Goal: Task Accomplishment & Management: Complete application form

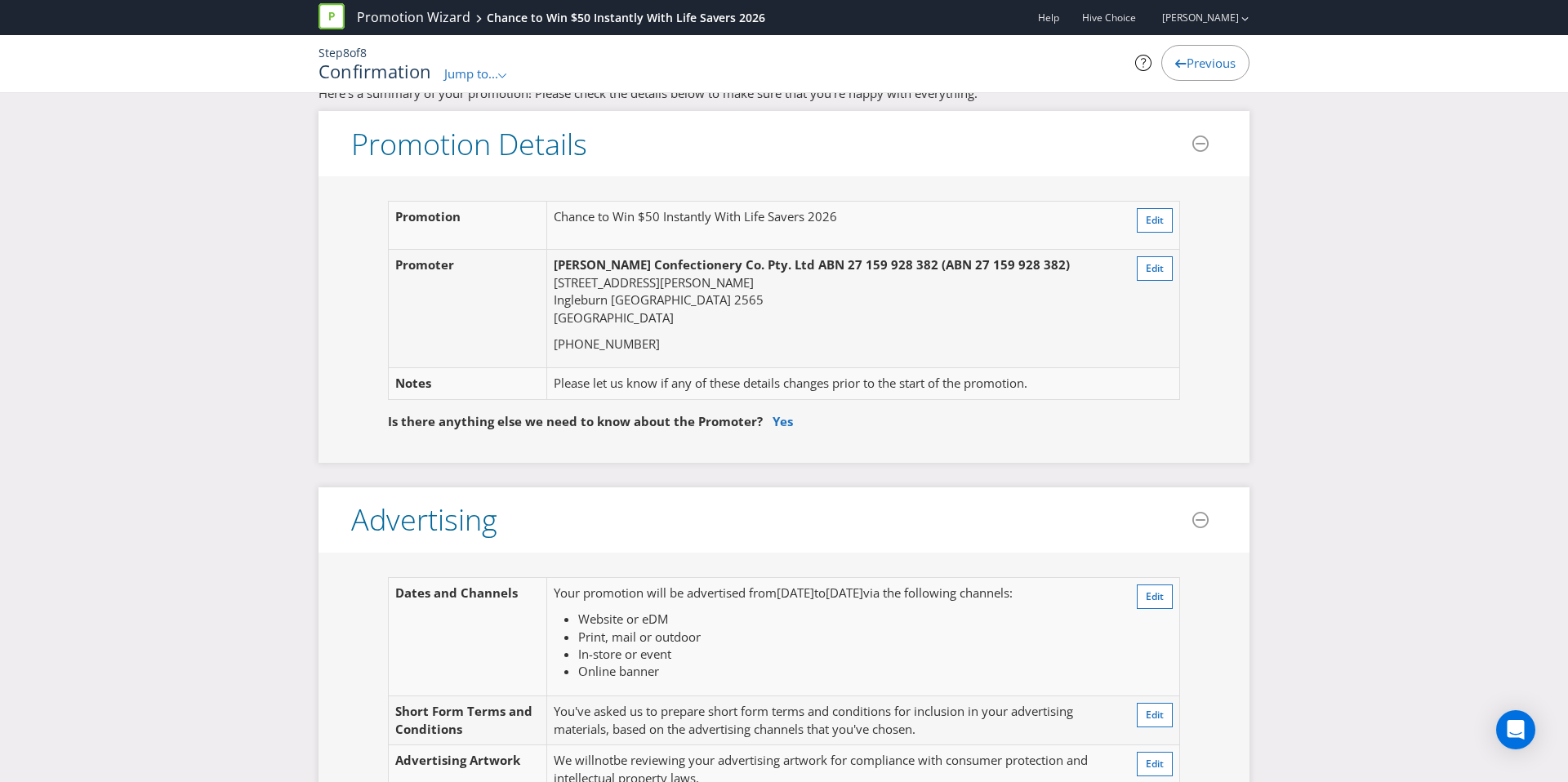
scroll to position [28, 0]
click at [1168, 223] on button "Edit" at bounding box center [1155, 217] width 36 height 24
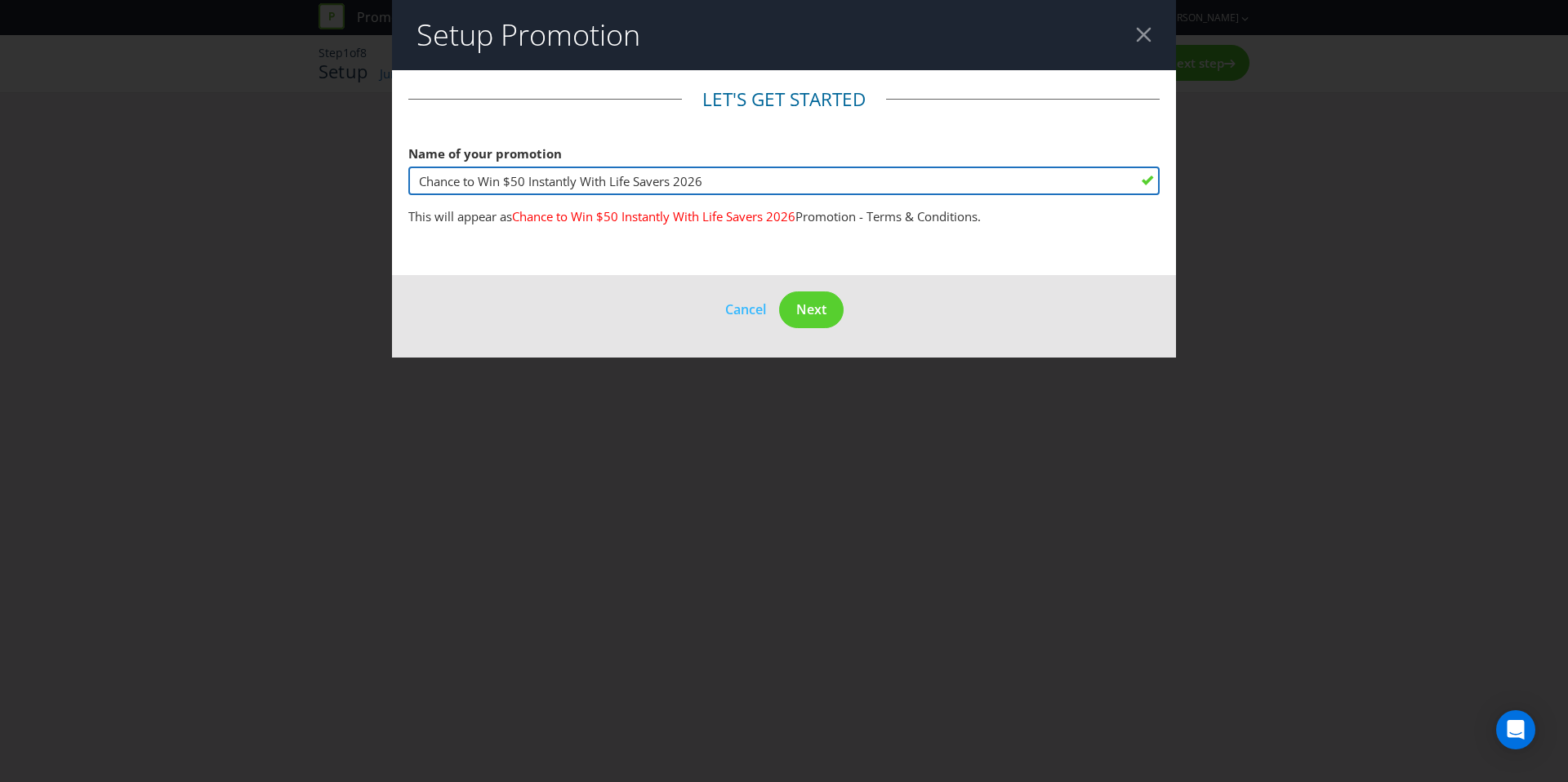
drag, startPoint x: 740, startPoint y: 184, endPoint x: 217, endPoint y: 177, distance: 523.0
click at [217, 177] on div "Setup Promotion Let's get started Name of your promotion Chance to Win $50 Inst…" at bounding box center [784, 391] width 1568 height 782
paste input "Rescue Your Summer with Life Savers"
type input "Rescue Your Summer with Life Savers"
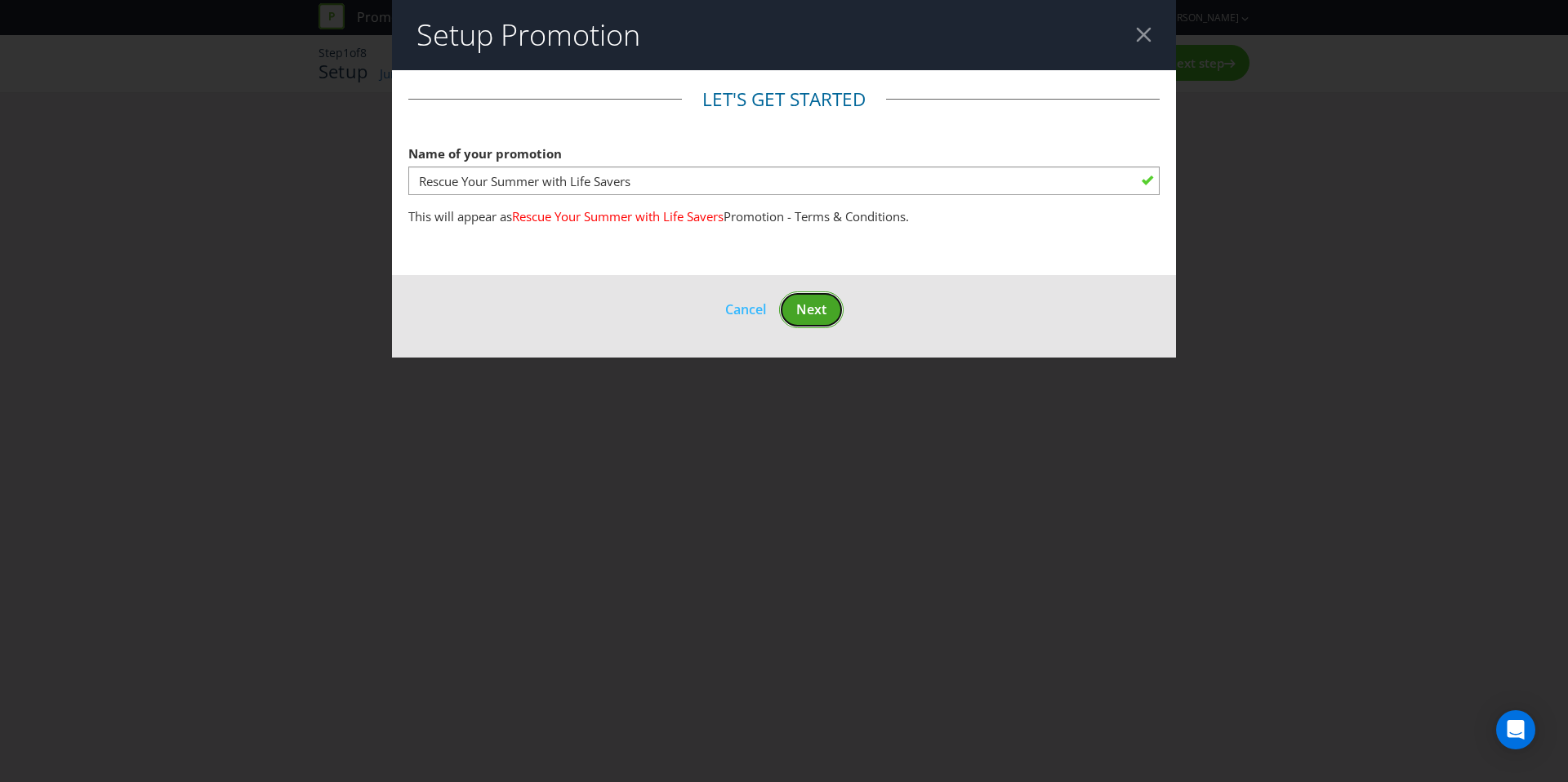
click at [817, 300] on span "Next" at bounding box center [811, 310] width 30 height 18
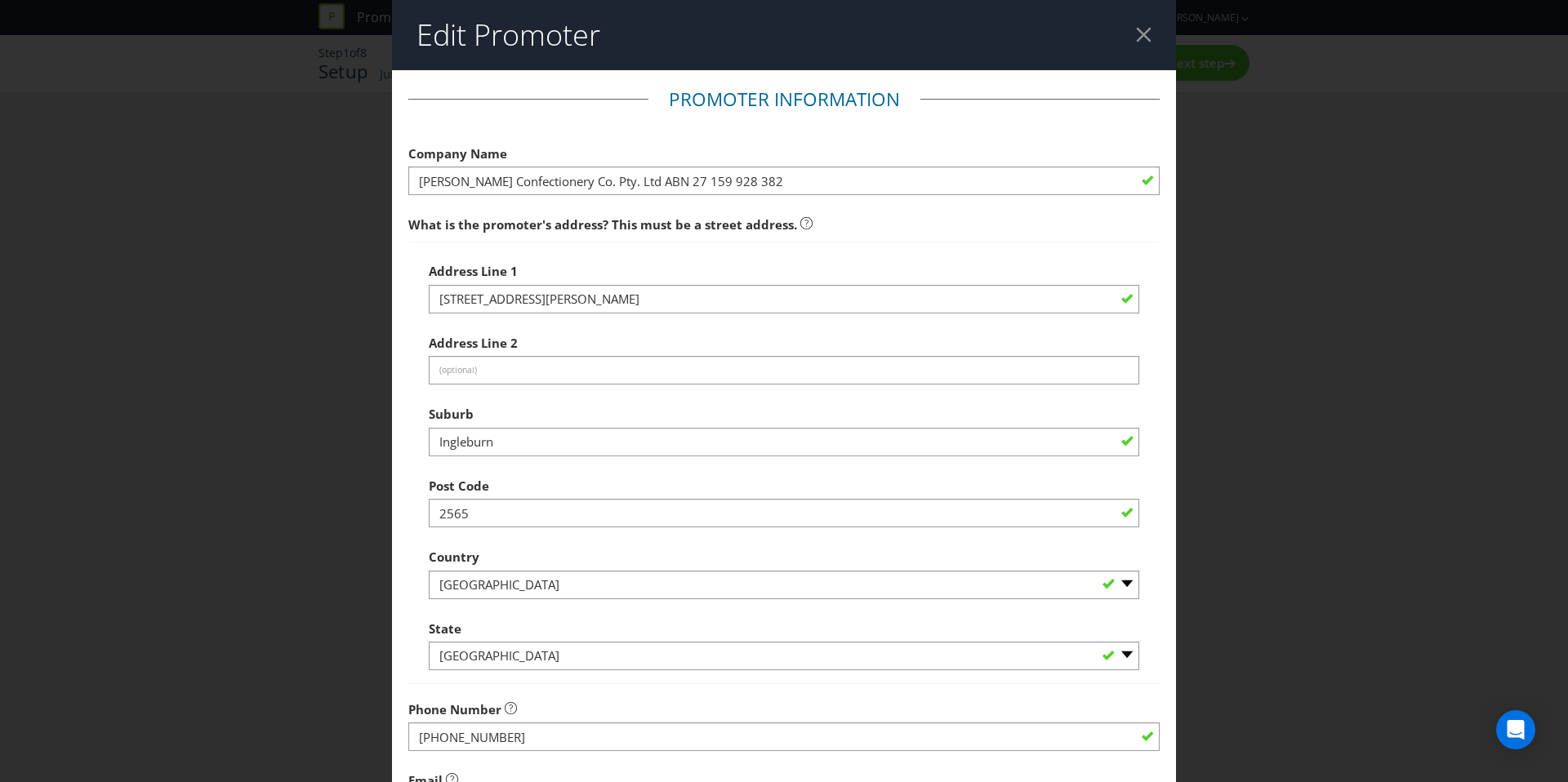
scroll to position [283, 0]
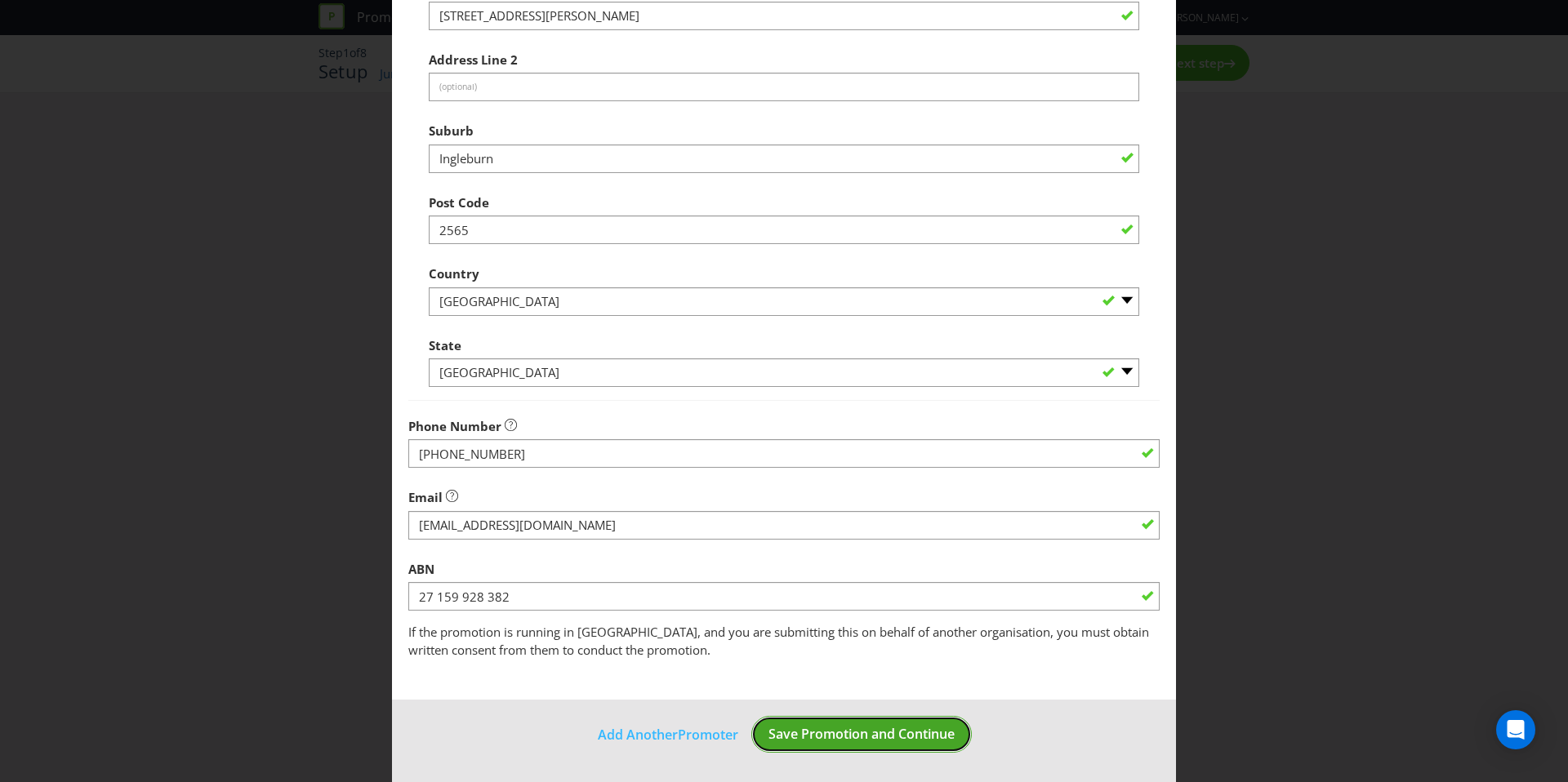
click at [884, 725] on span "Save Promotion and Continue" at bounding box center [862, 734] width 186 height 18
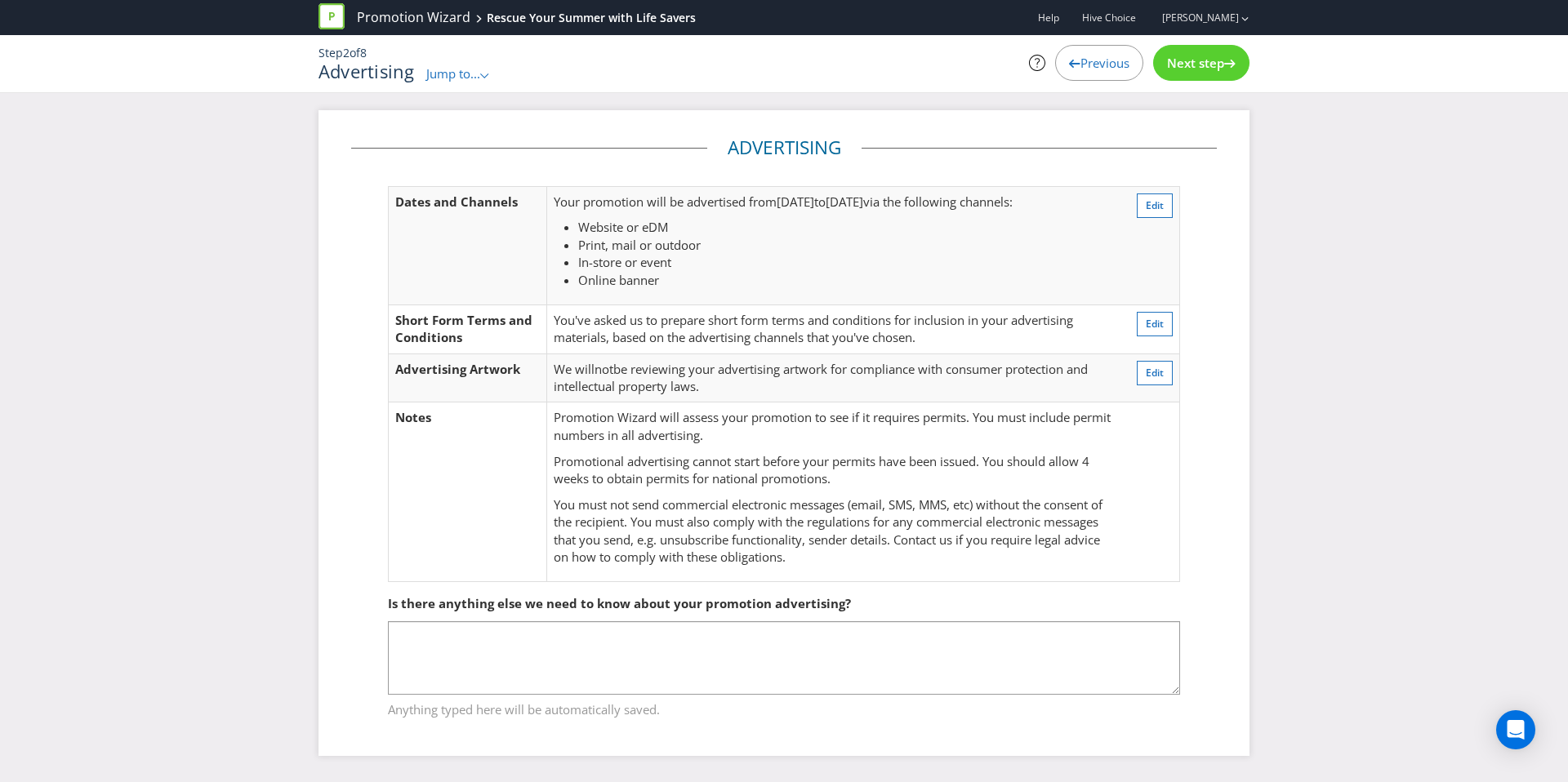
click at [1193, 68] on span "Next step" at bounding box center [1195, 62] width 57 height 16
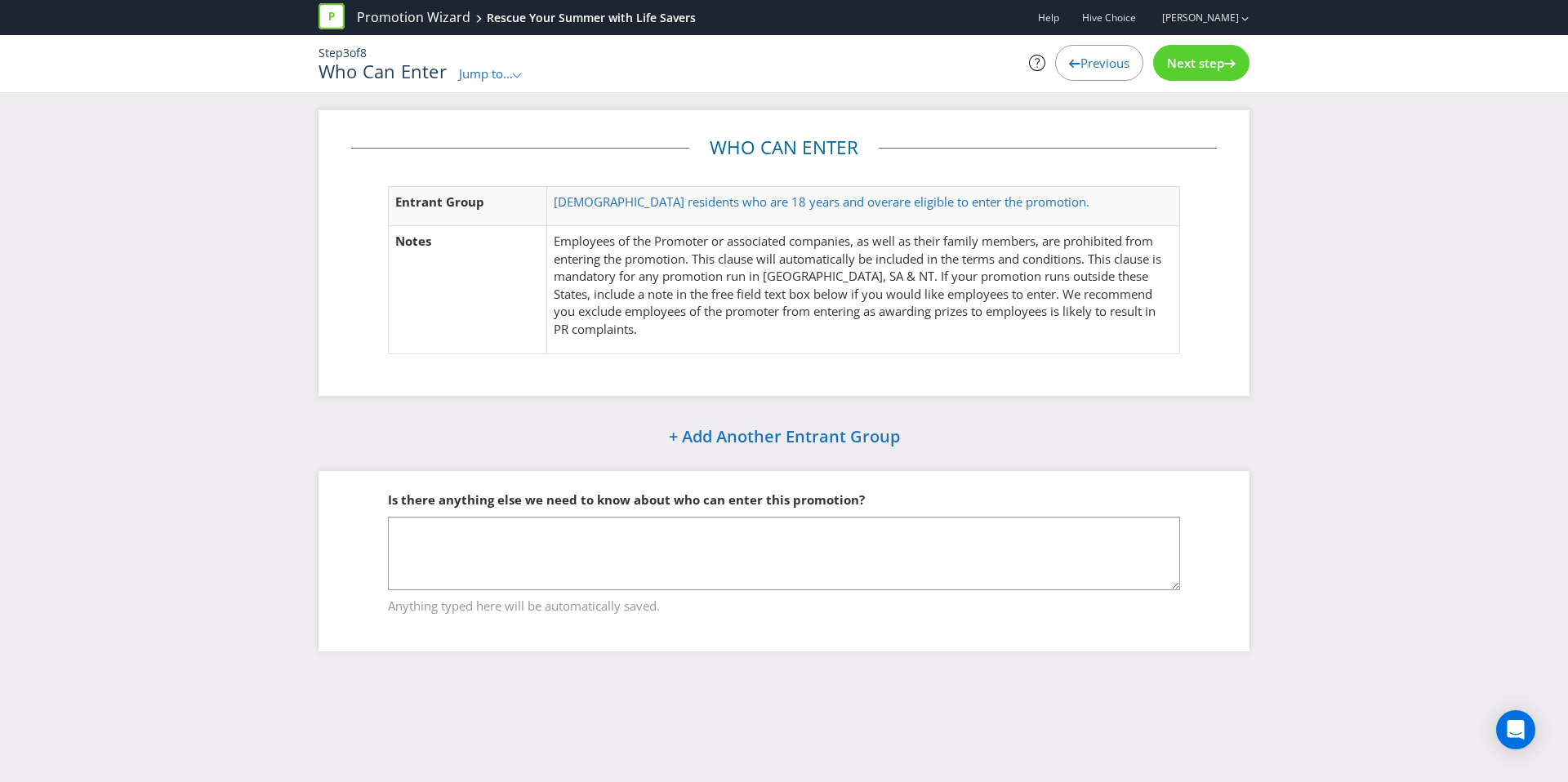
click at [1192, 70] on span "Next step" at bounding box center [1195, 62] width 57 height 16
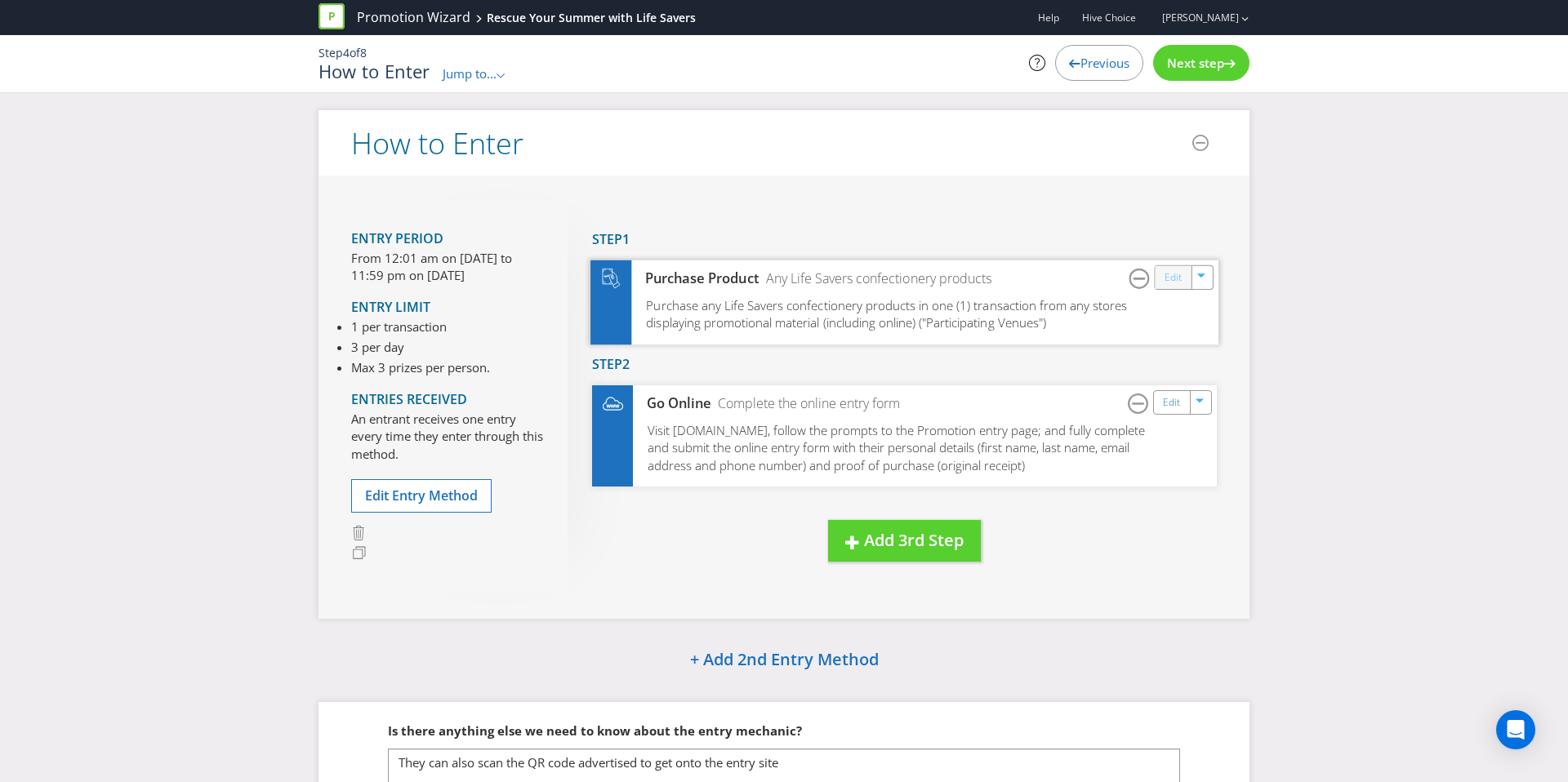
click at [1167, 283] on link "Edit" at bounding box center [1172, 277] width 17 height 19
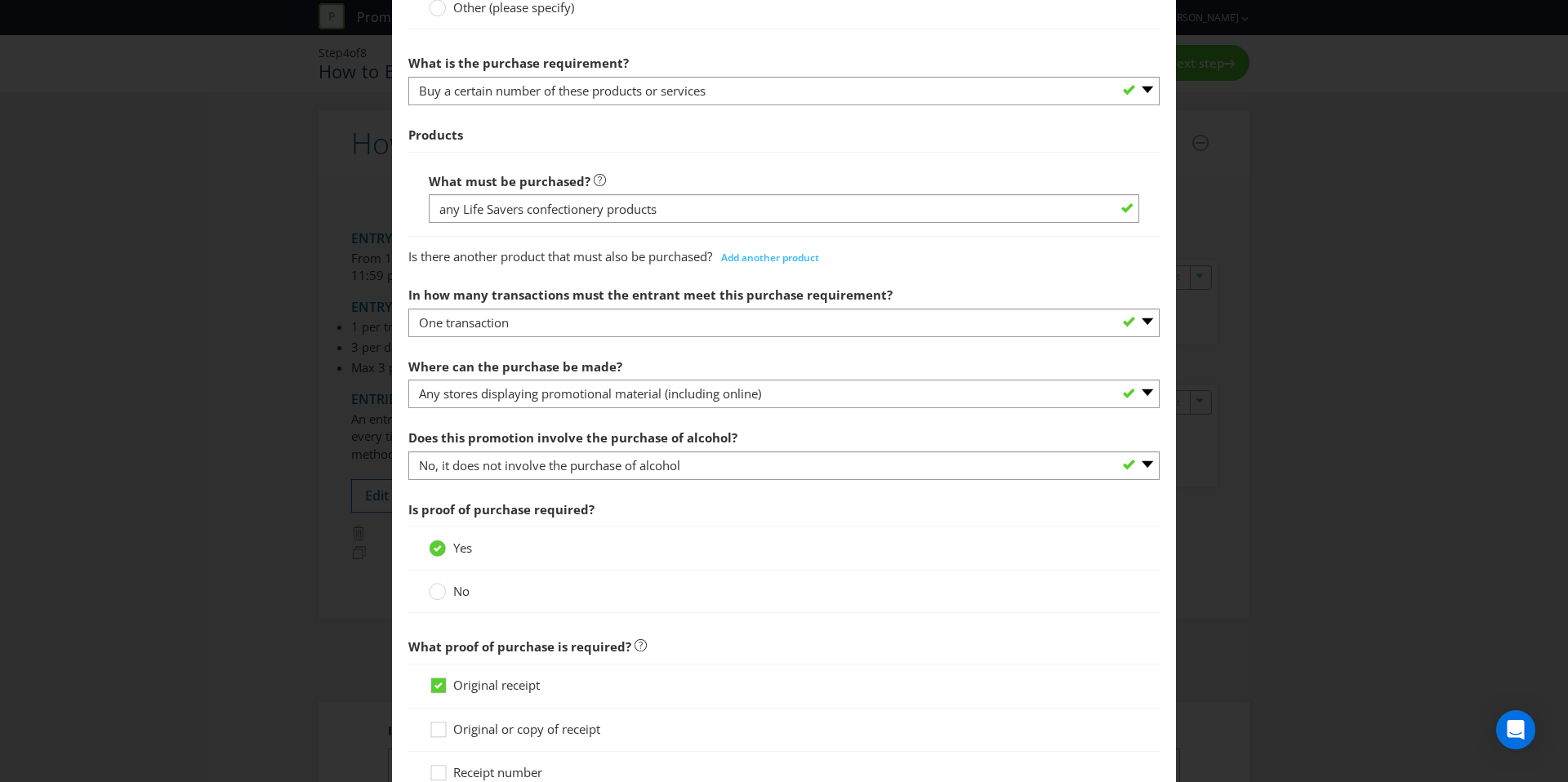
scroll to position [637, 0]
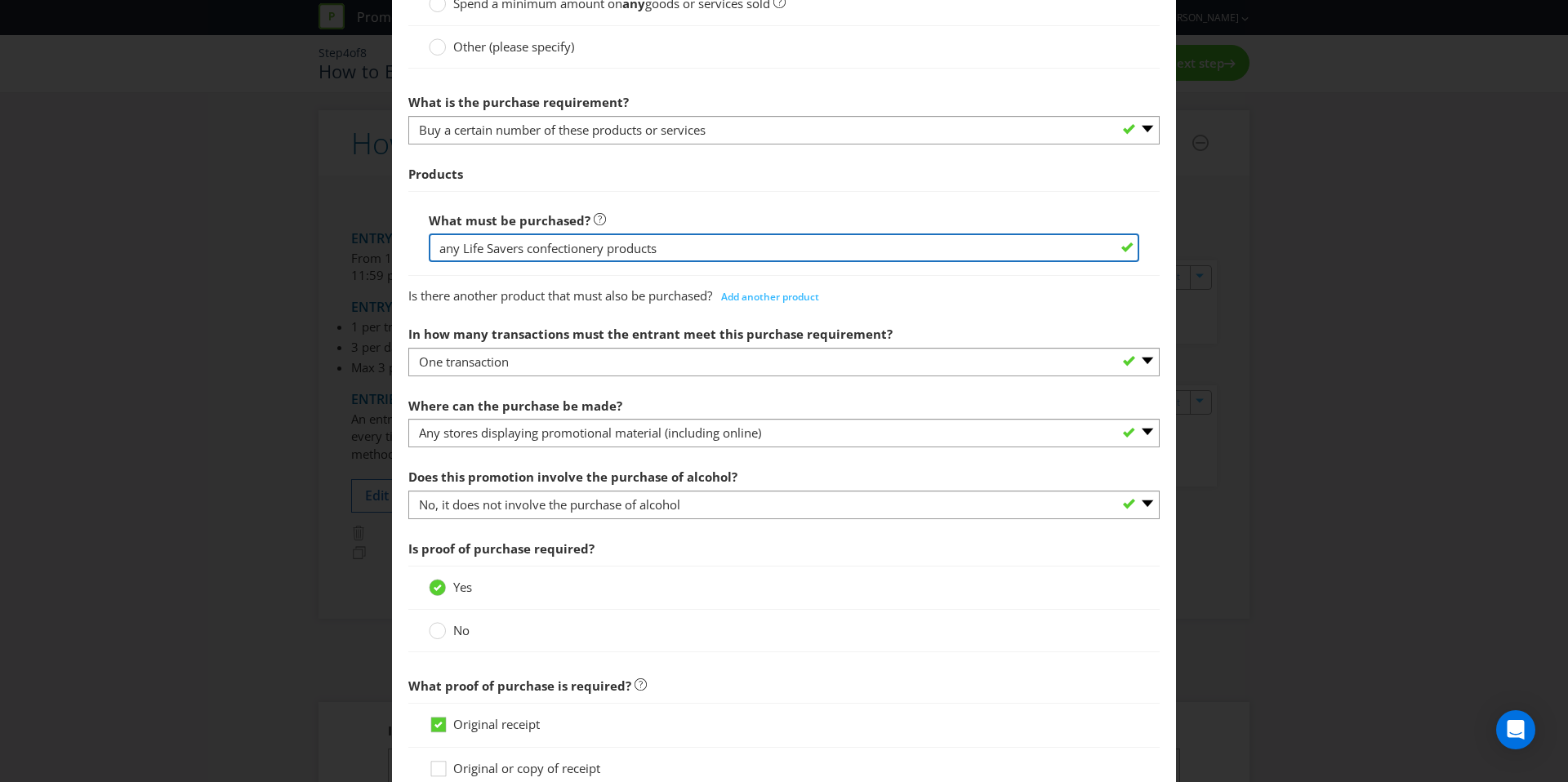
drag, startPoint x: 437, startPoint y: 250, endPoint x: 808, endPoint y: 250, distance: 371.0
click at [808, 250] on input "any Life Savers confectionery products" at bounding box center [784, 248] width 711 height 29
paste input "t least one (1) Life Savers confectionery product"
drag, startPoint x: 521, startPoint y: 250, endPoint x: 506, endPoint y: 251, distance: 15.0
click at [506, 251] on input "at least one (1) Life Savers confectionery product" at bounding box center [784, 248] width 711 height 29
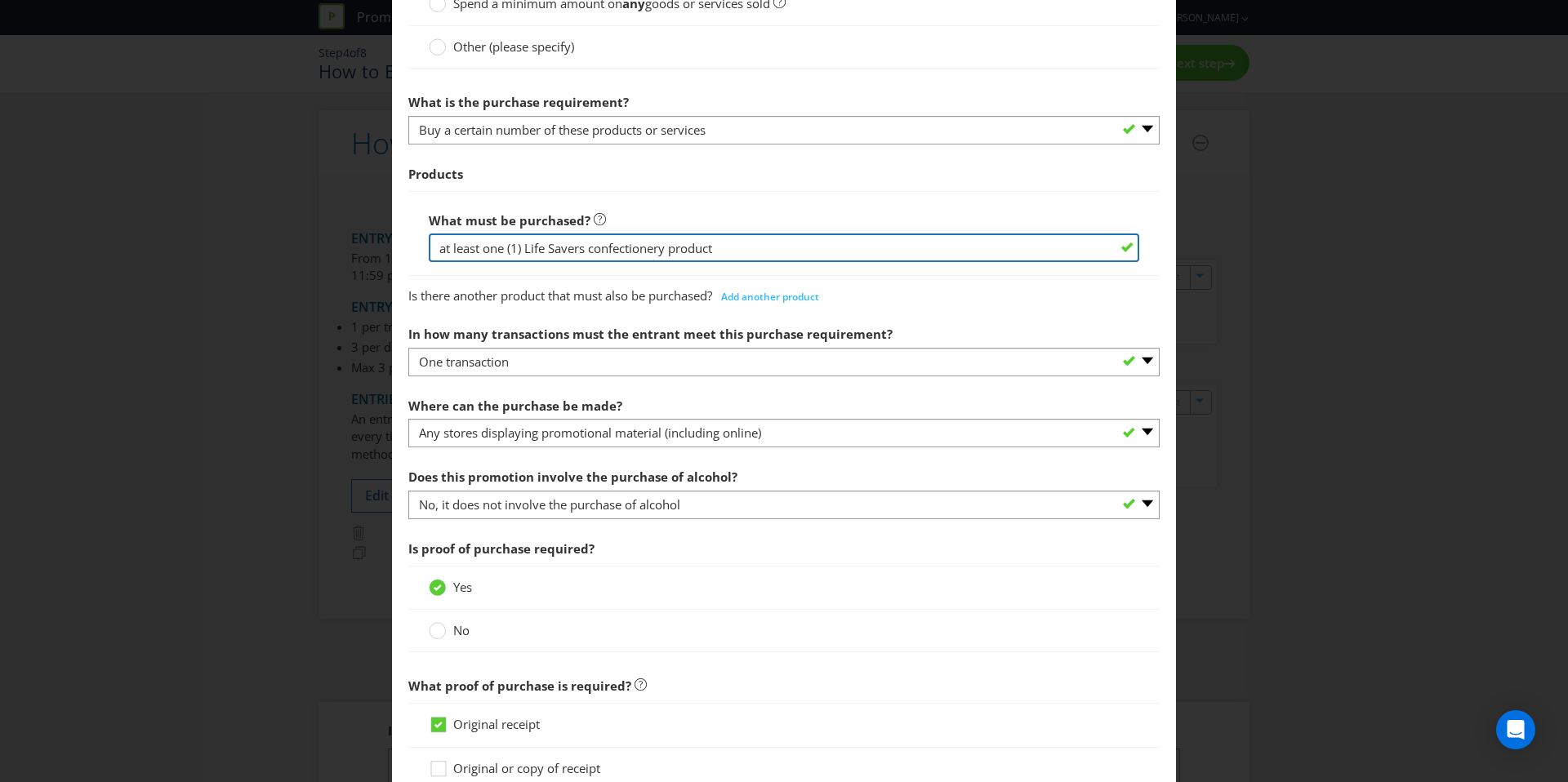
click at [533, 249] on input "at least one (1) Life Savers confectionery product" at bounding box center [784, 248] width 711 height 29
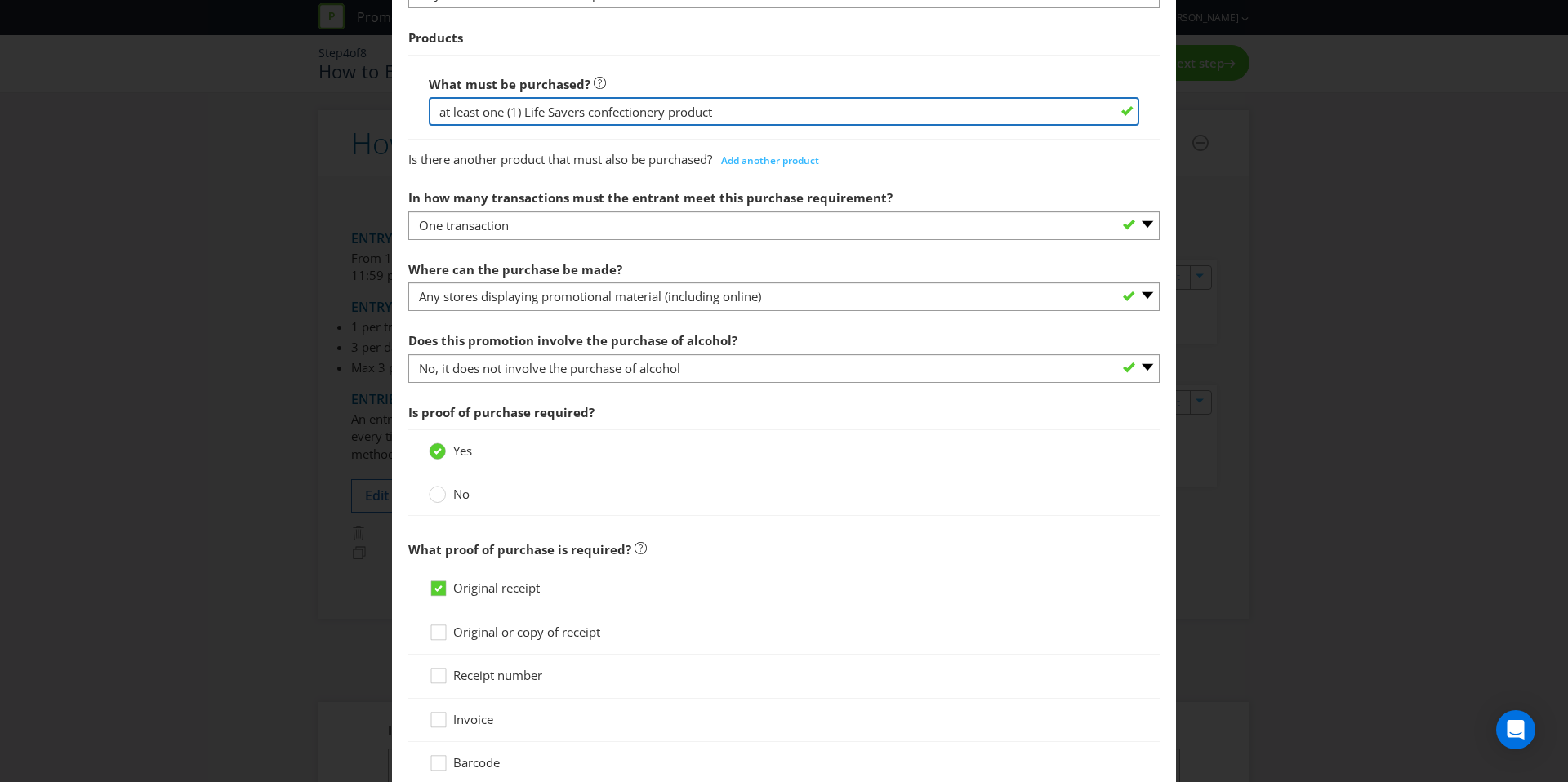
scroll to position [777, 0]
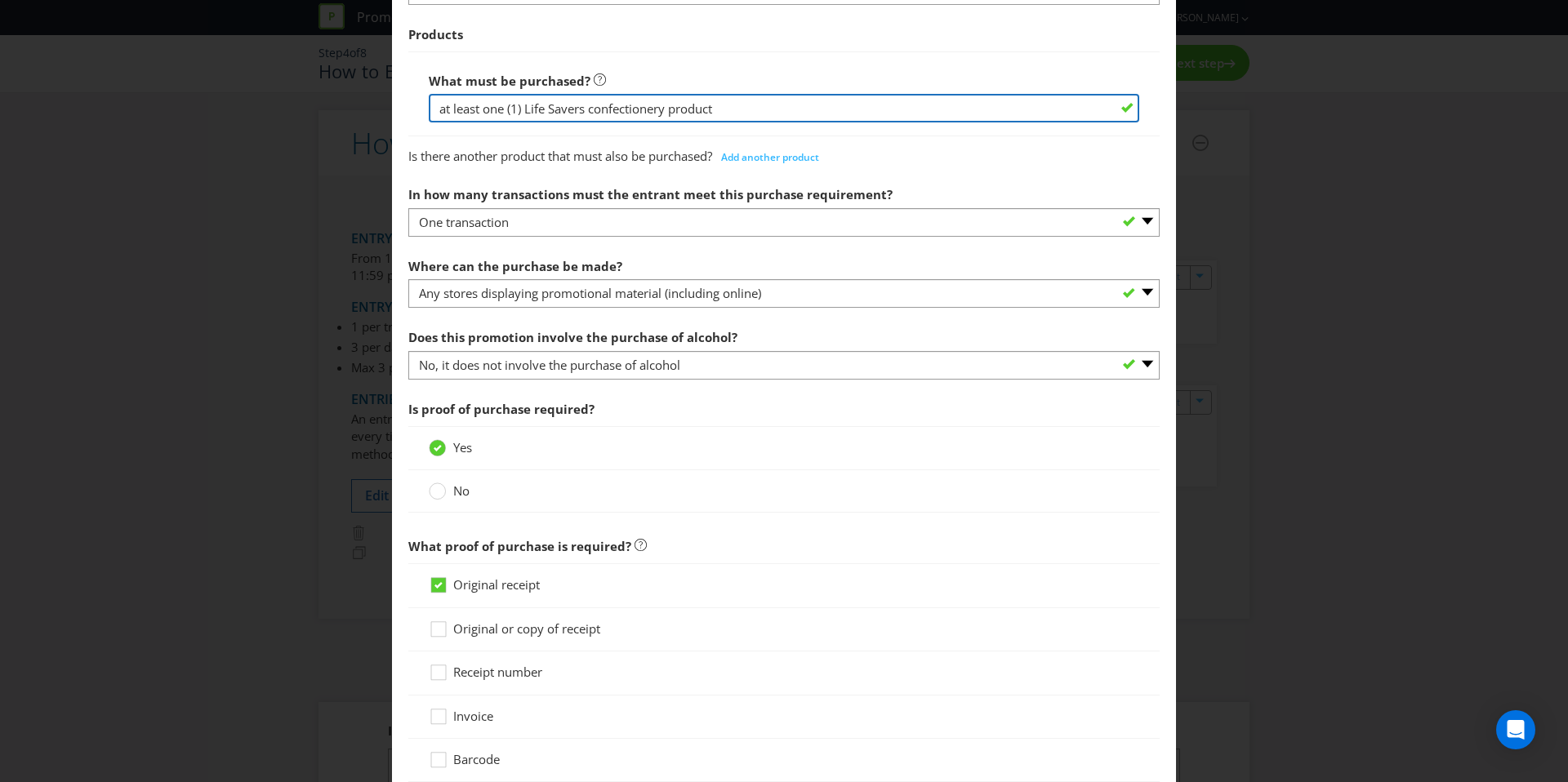
type input "at least one (1) Life Savers confectionery product"
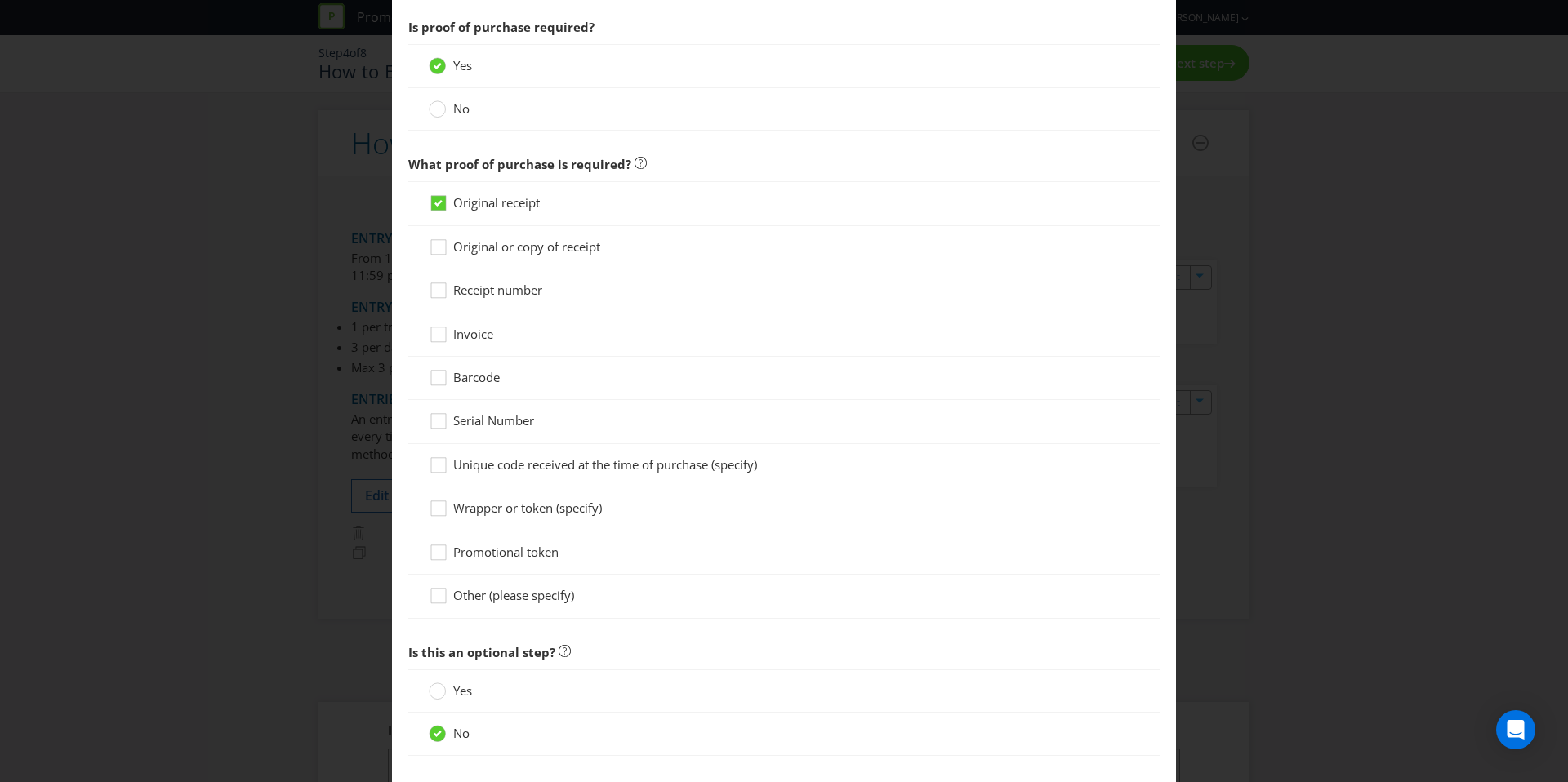
scroll to position [1246, 0]
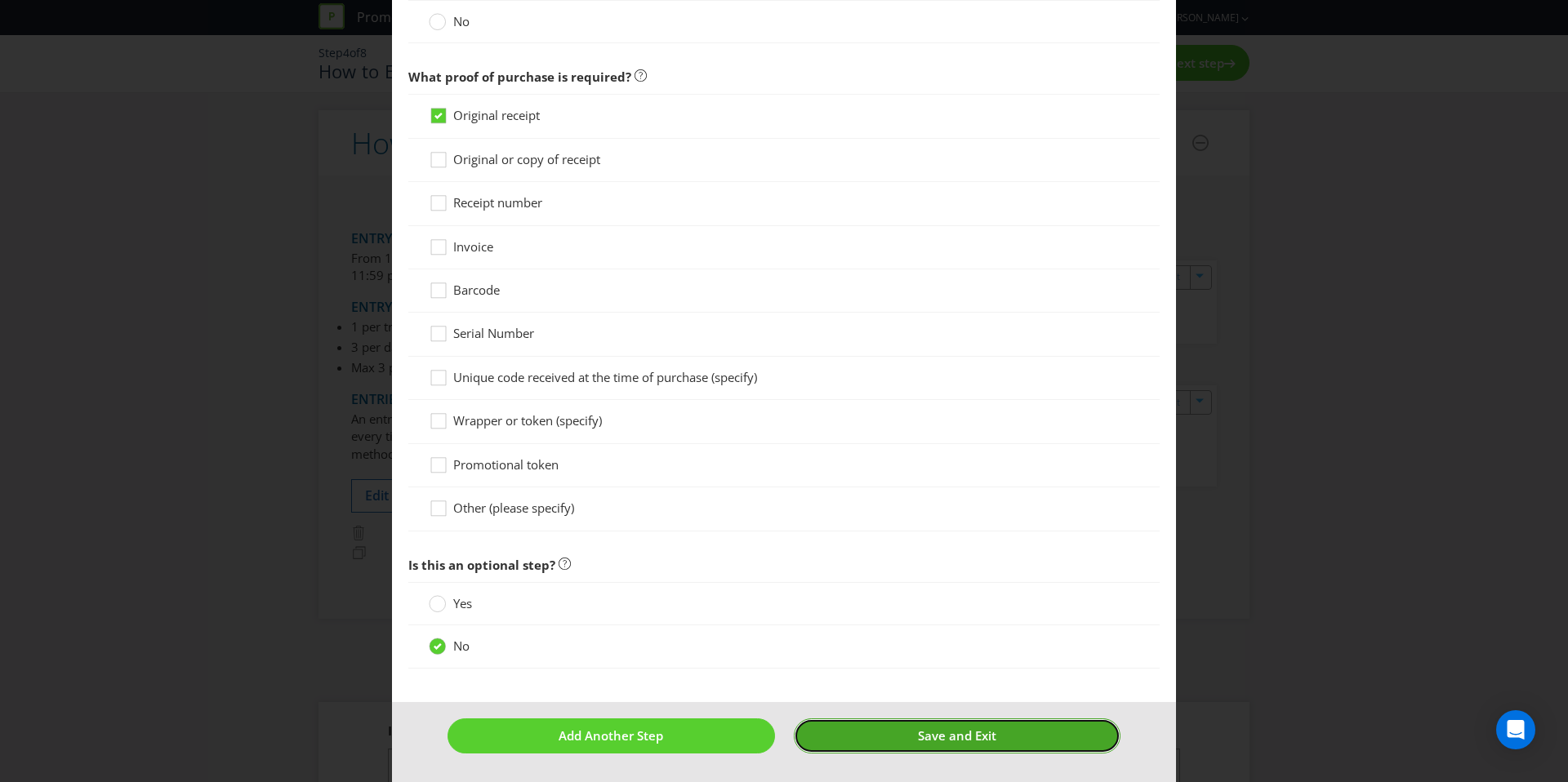
click at [896, 739] on button "Save and Exit" at bounding box center [958, 736] width 328 height 35
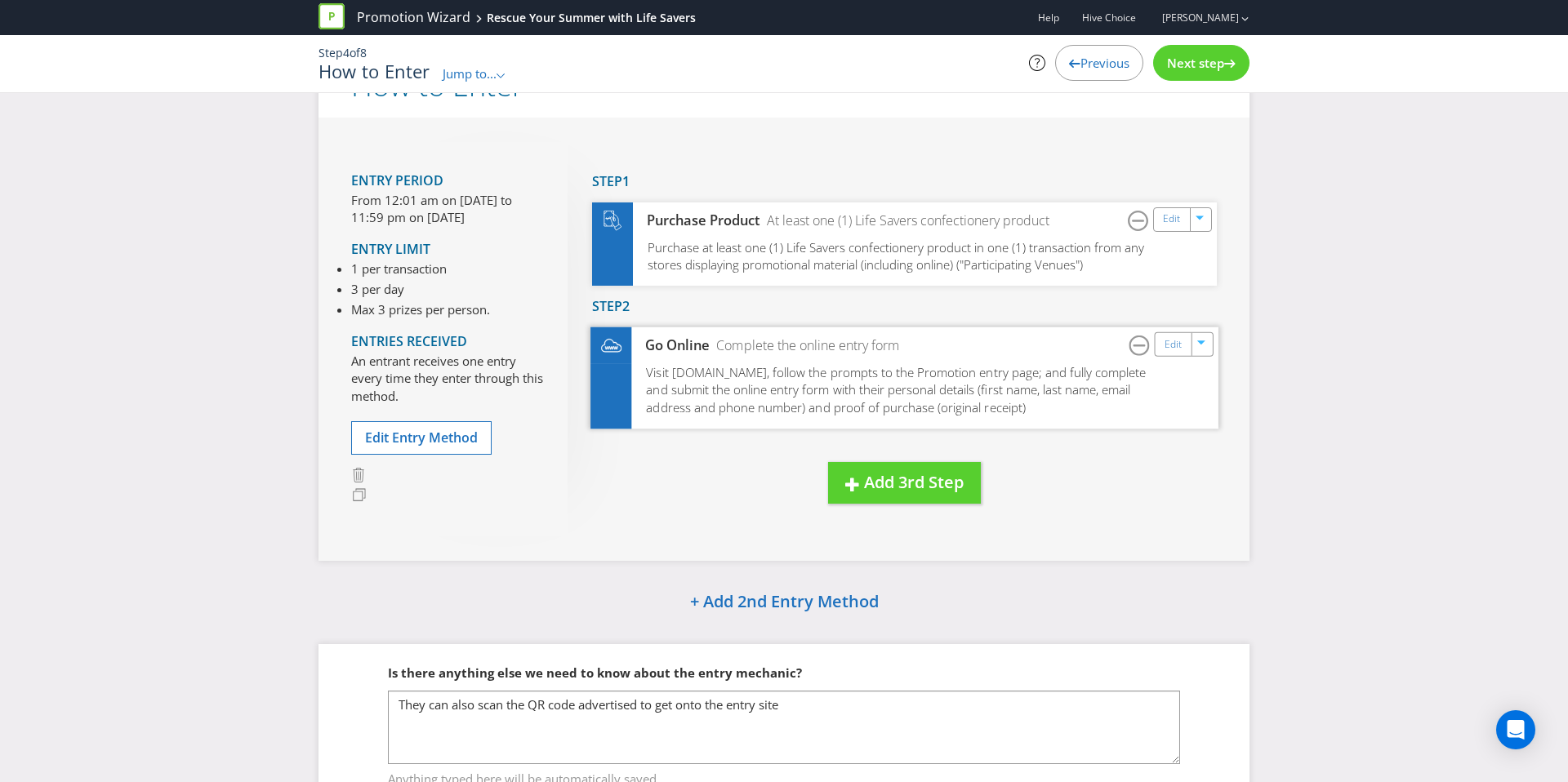
scroll to position [76, 0]
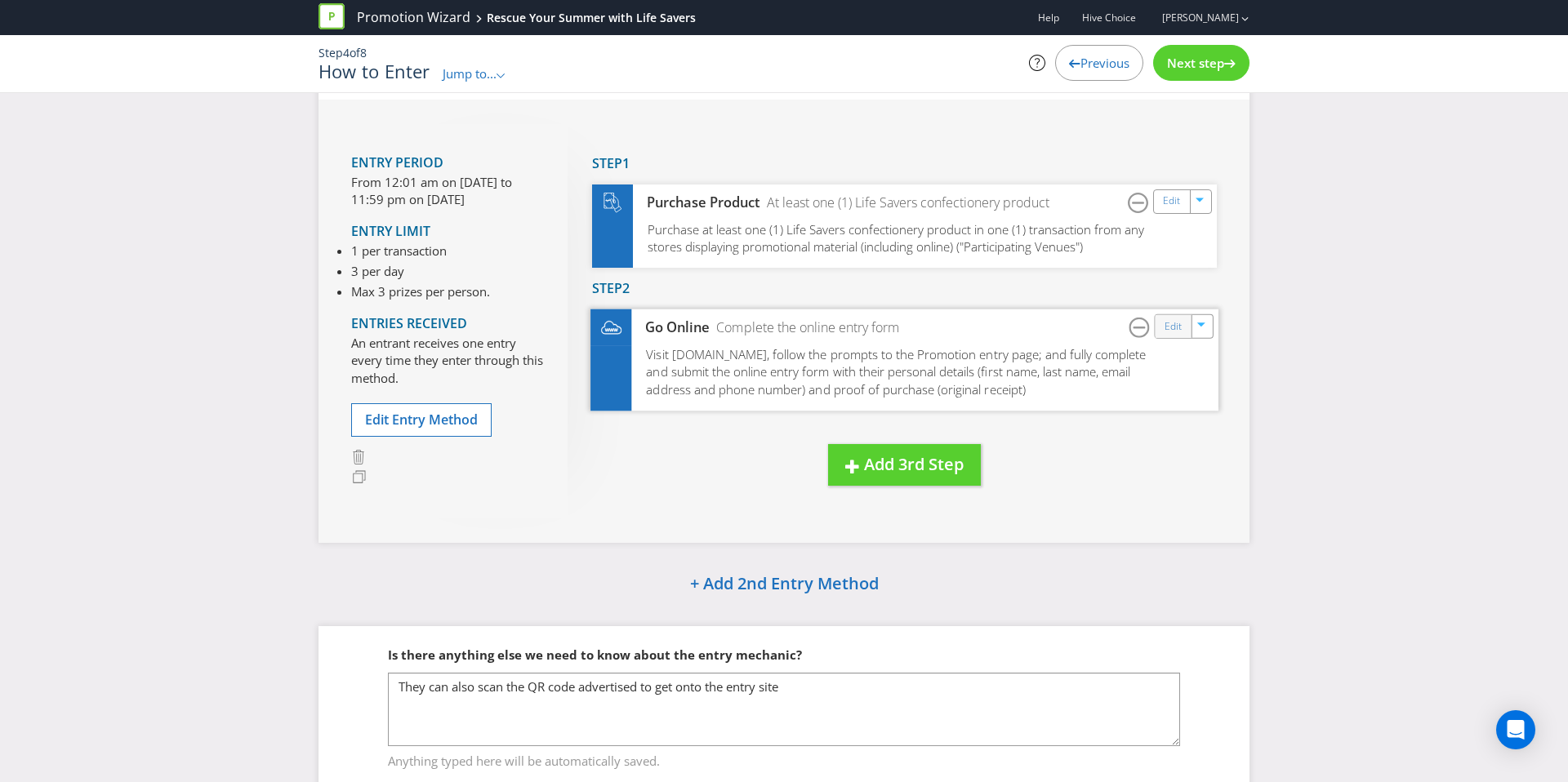
click at [1171, 338] on div "Edit" at bounding box center [1173, 326] width 37 height 23
click at [1172, 333] on link "Edit" at bounding box center [1172, 326] width 17 height 19
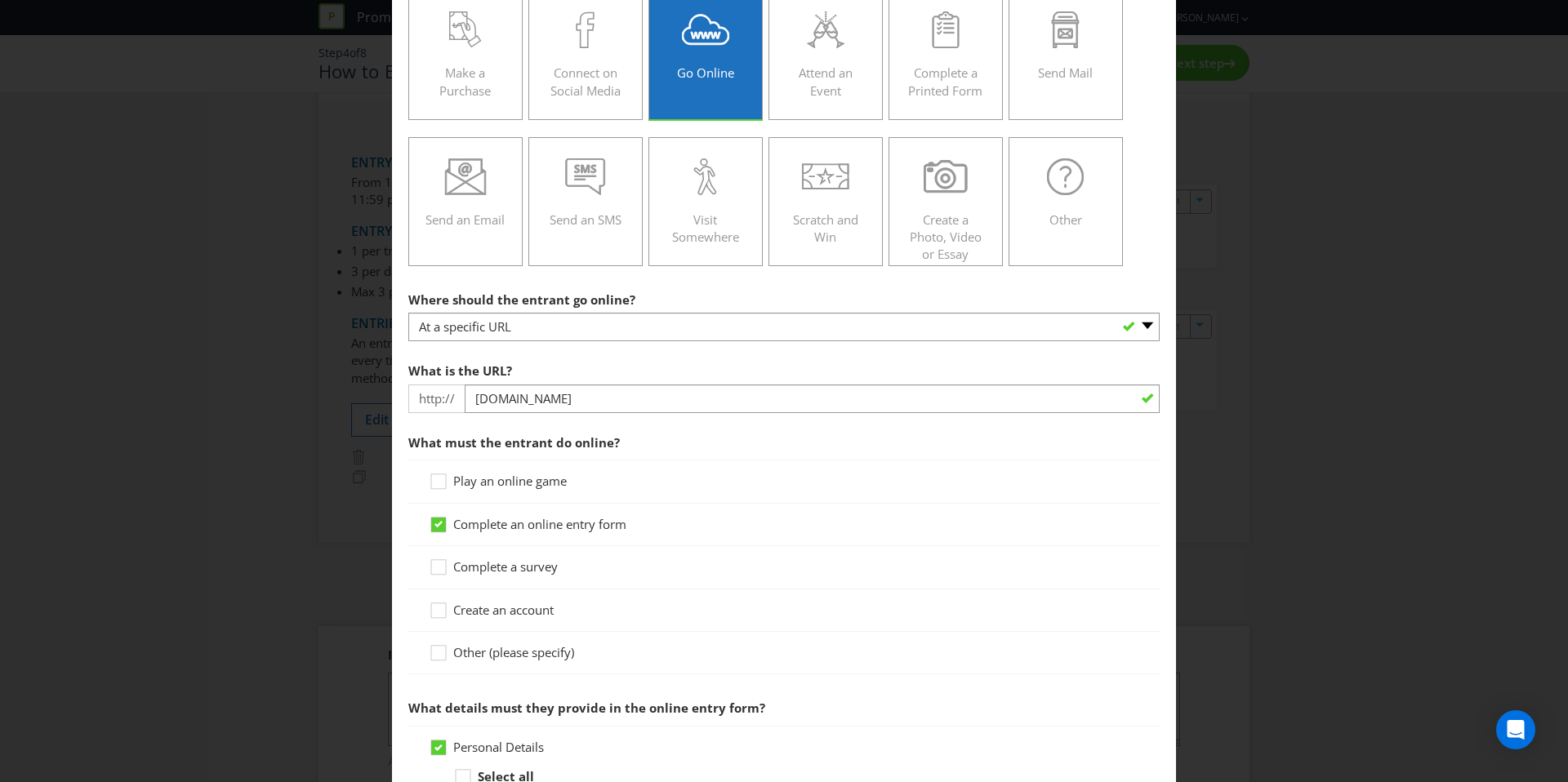
scroll to position [243, 0]
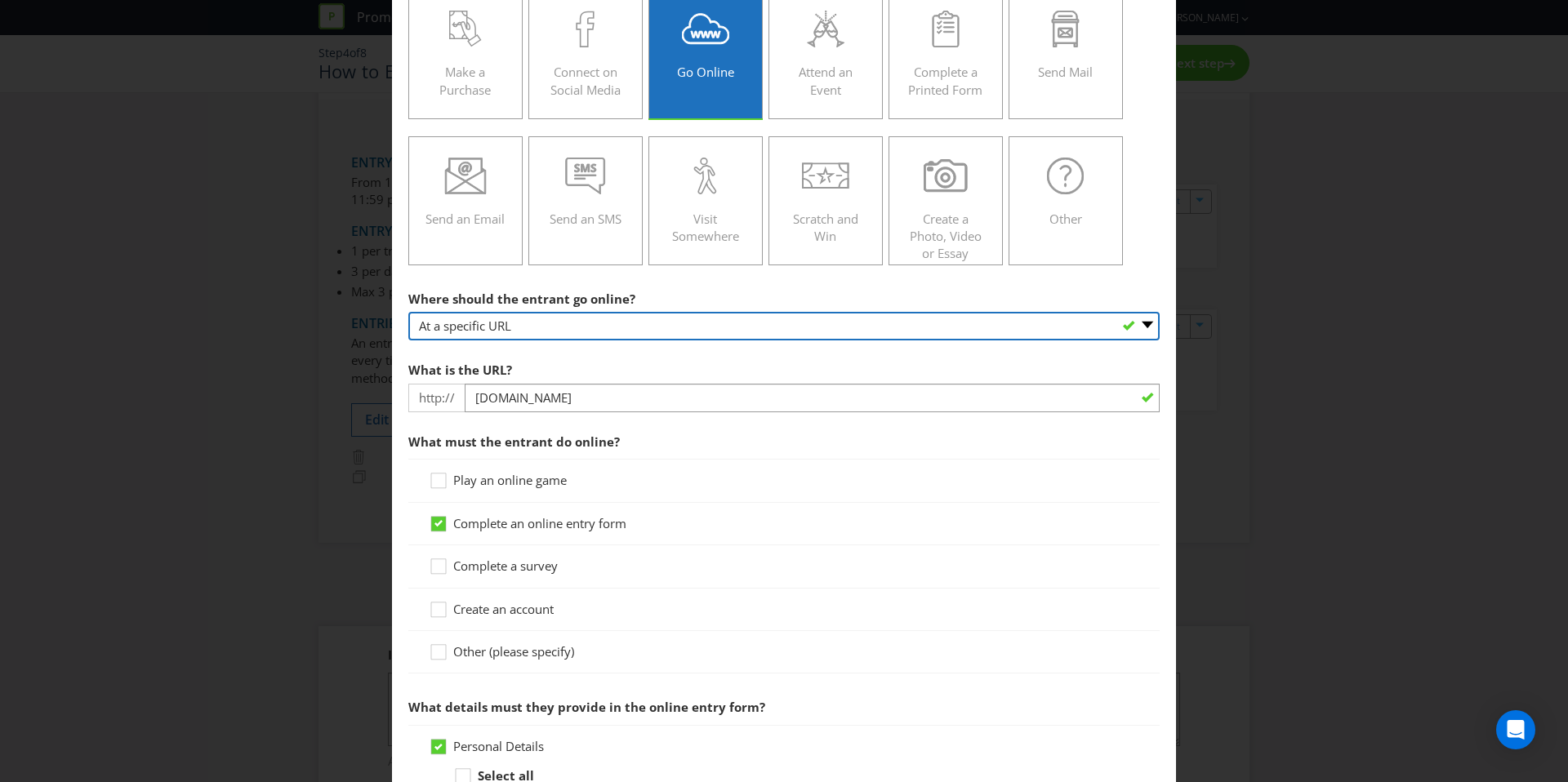
click at [458, 327] on select "-- Please select -- At a specific URL Using a direct link sent to the entrant b…" at bounding box center [784, 327] width 751 height 29
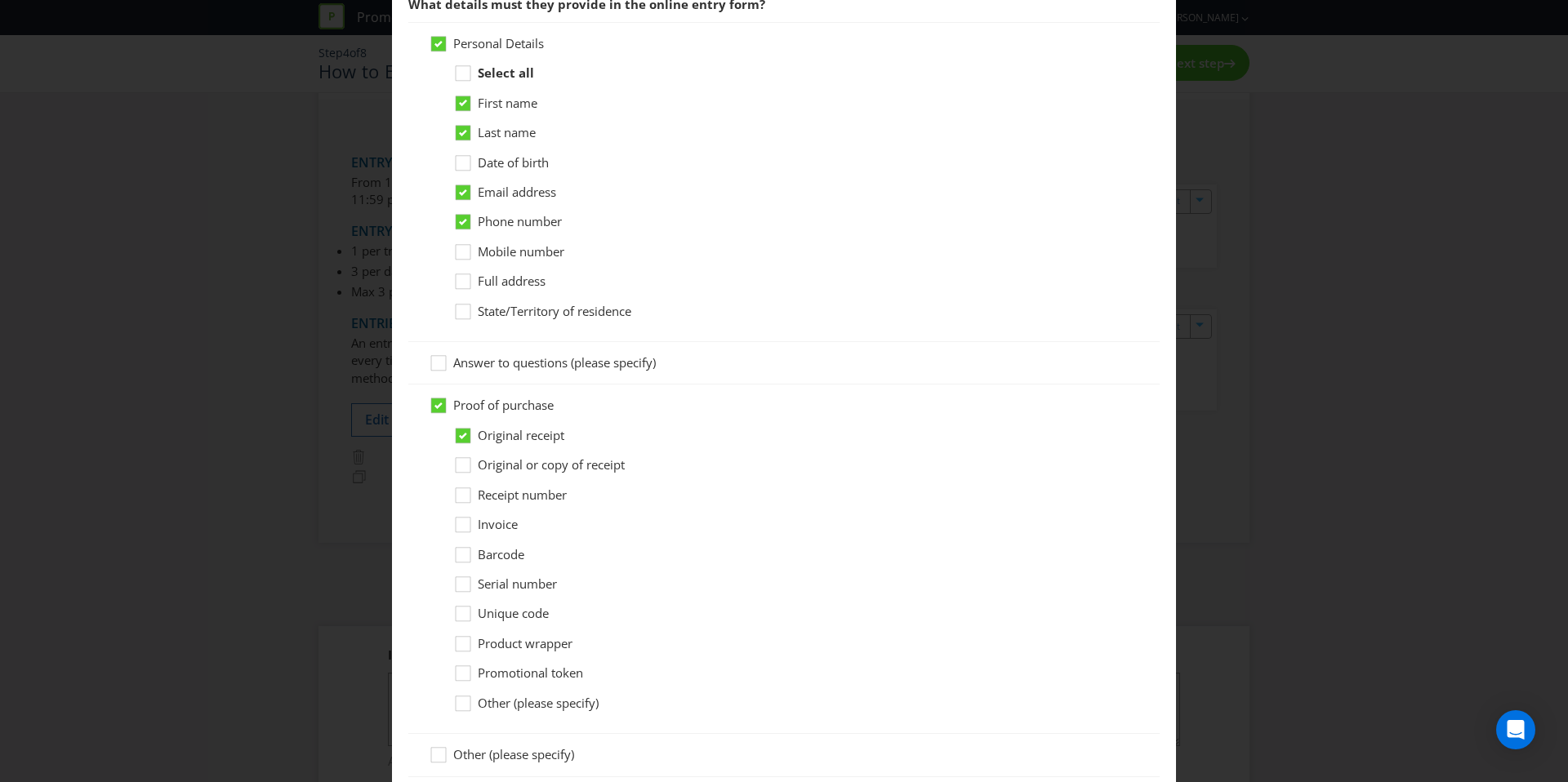
scroll to position [991, 0]
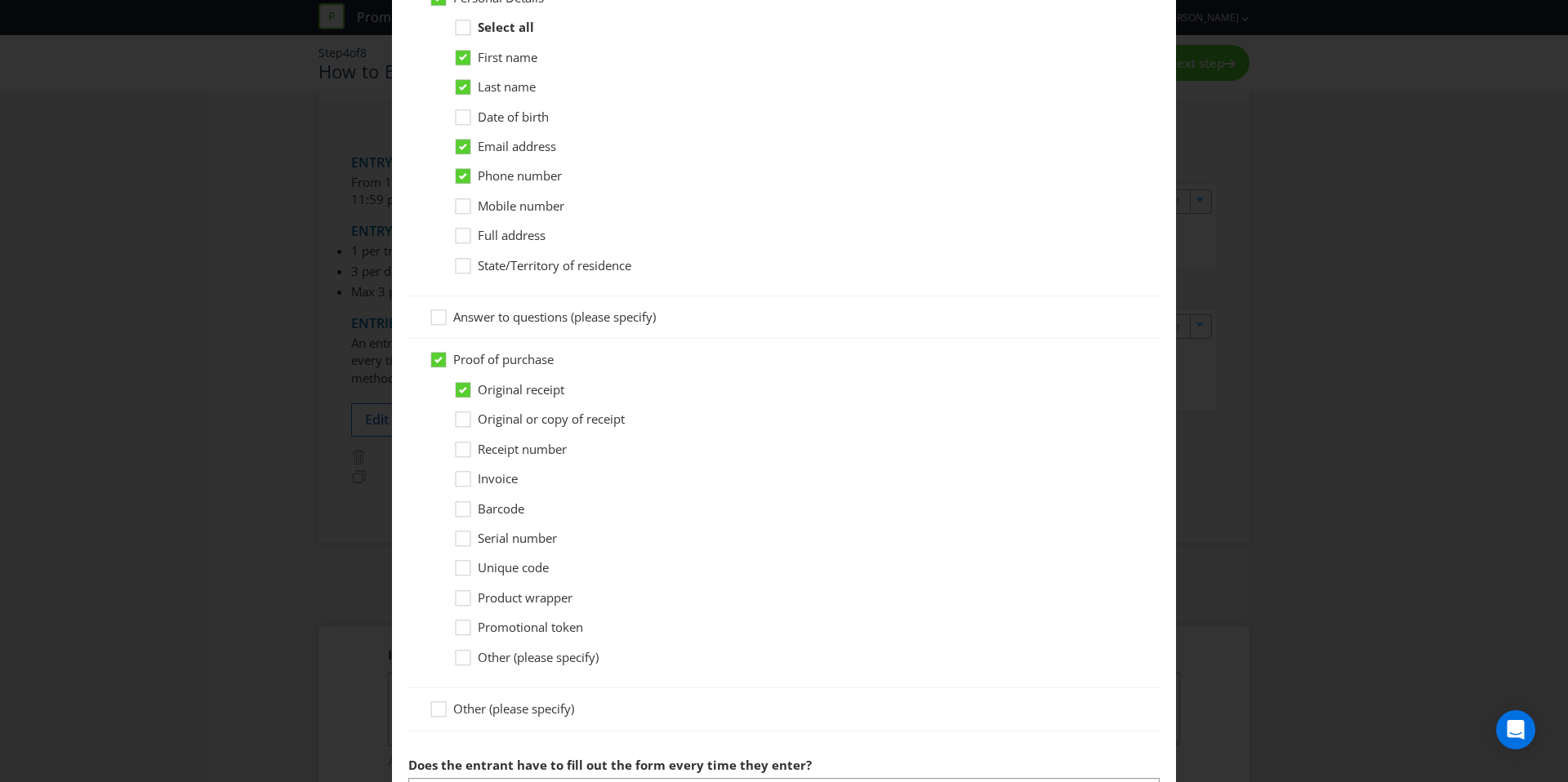
click at [482, 240] on span "Full address" at bounding box center [512, 235] width 68 height 16
click at [0, 0] on input "Full address" at bounding box center [0, 0] width 0 height 0
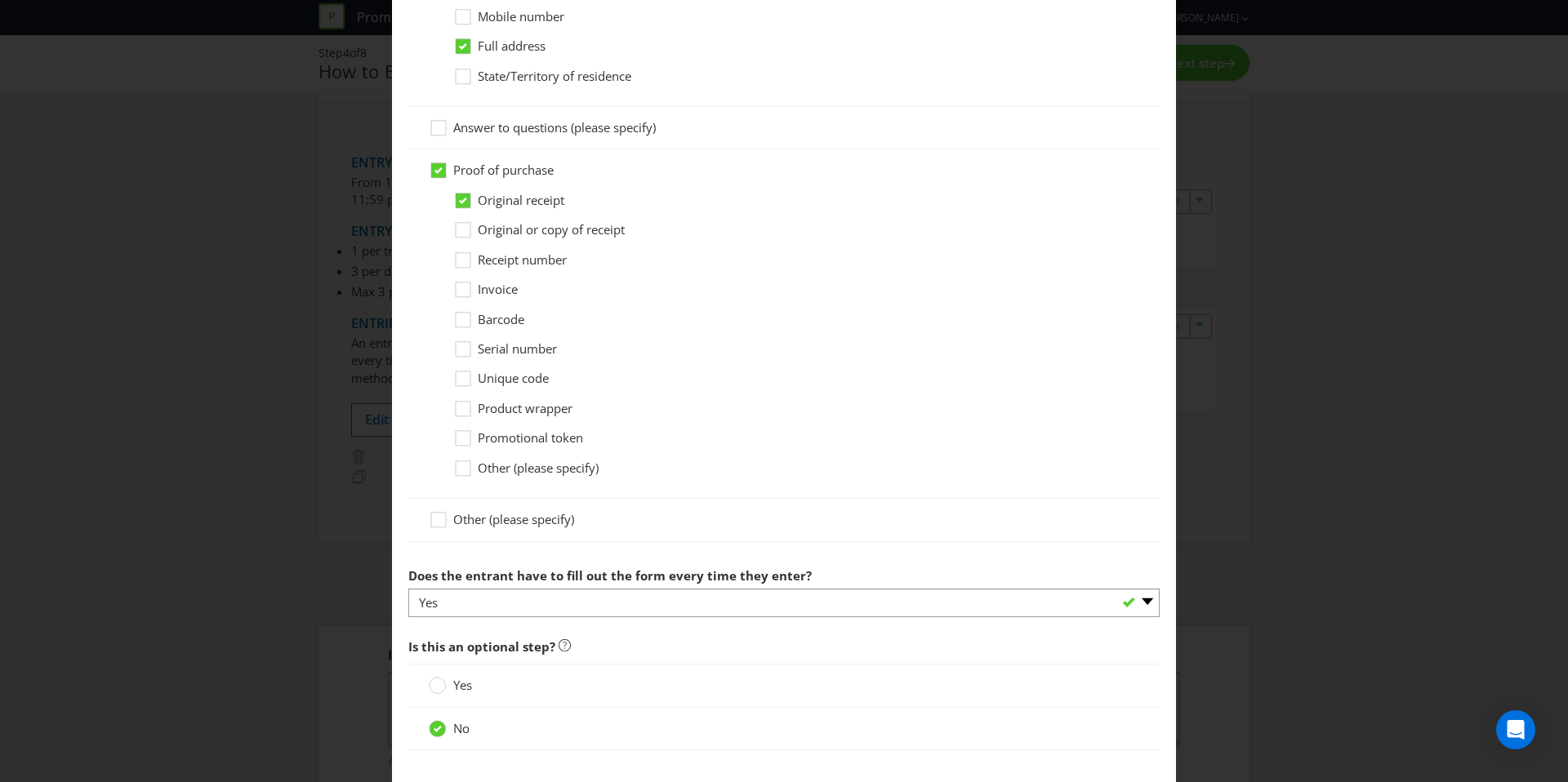
scroll to position [1264, 0]
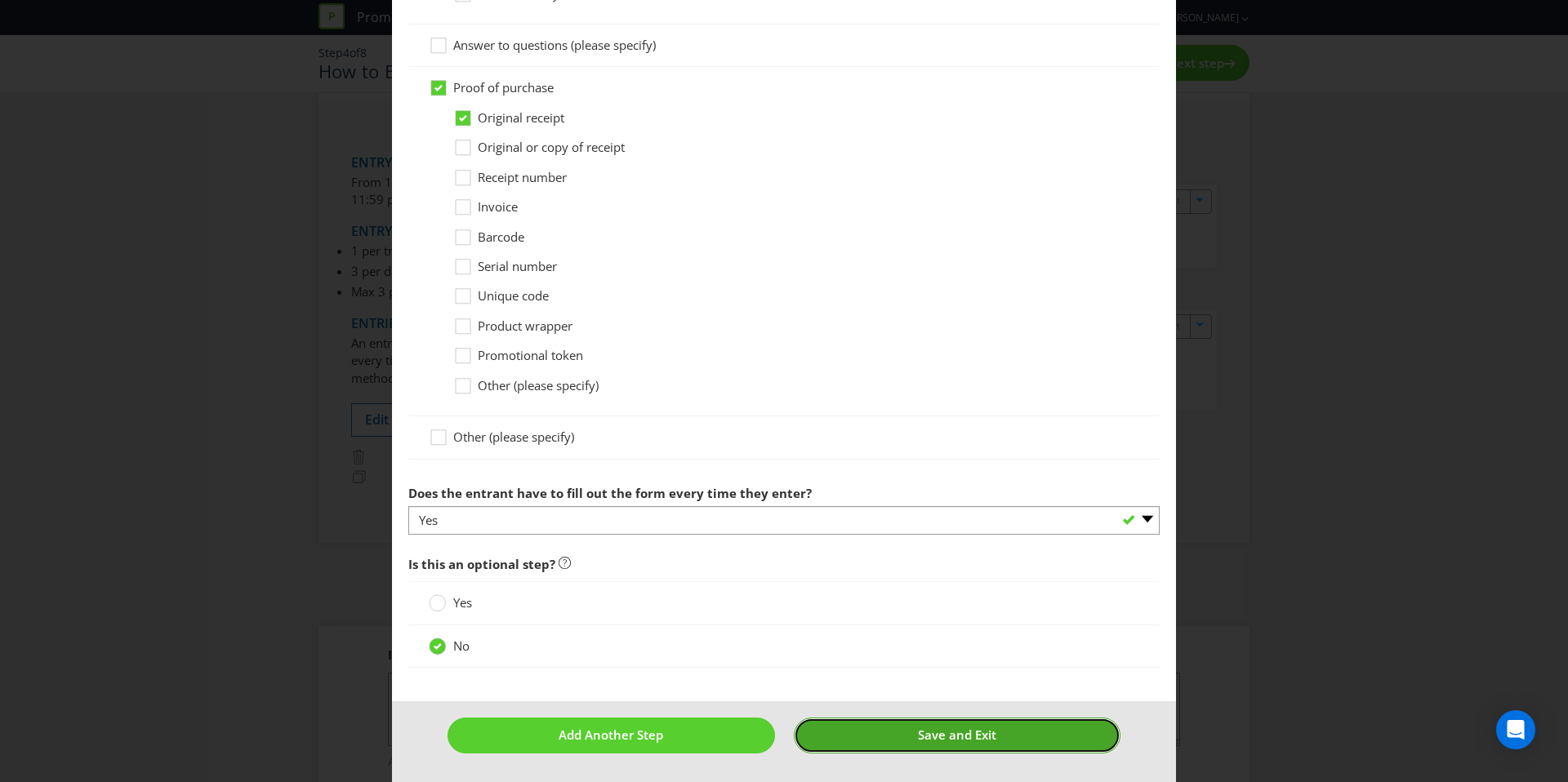
click at [888, 739] on button "Save and Exit" at bounding box center [958, 735] width 328 height 35
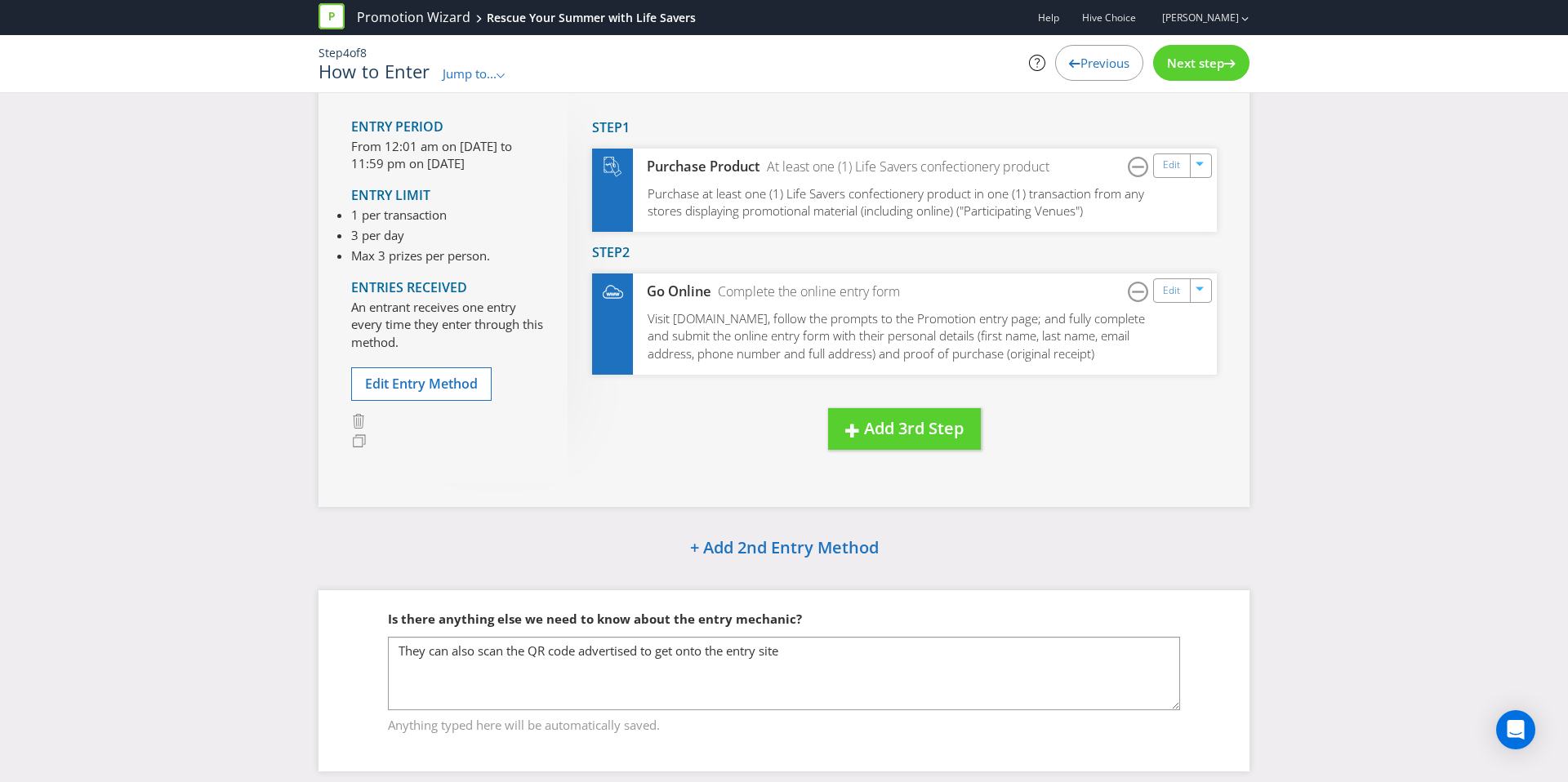
scroll to position [146, 0]
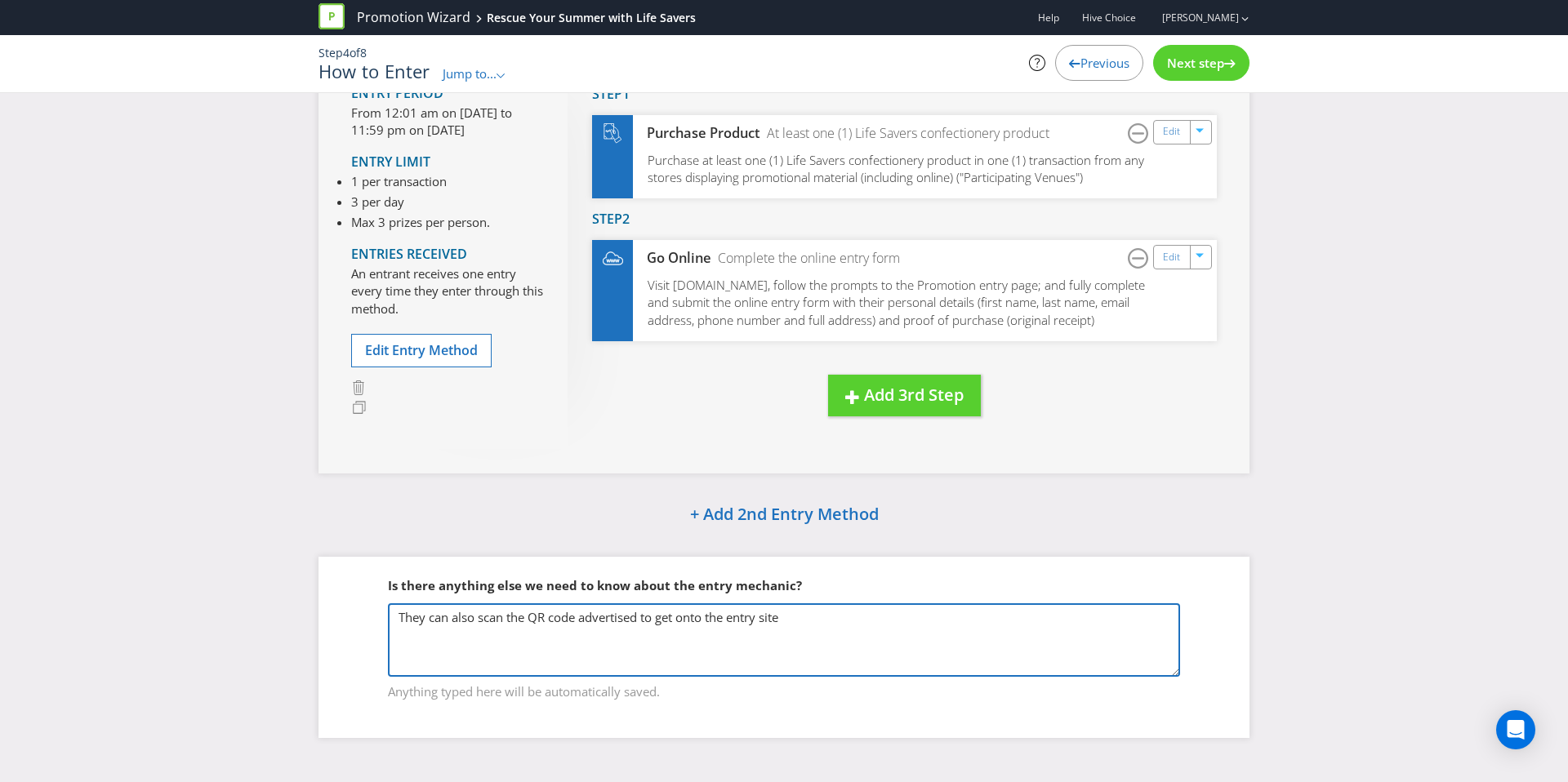
click at [406, 649] on textarea "They can also scan the QR code advertised to get onto the entry site" at bounding box center [784, 640] width 792 height 73
click at [413, 644] on textarea "They can also scan the QR code advertised to get onto the entry site" at bounding box center [784, 640] width 792 height 73
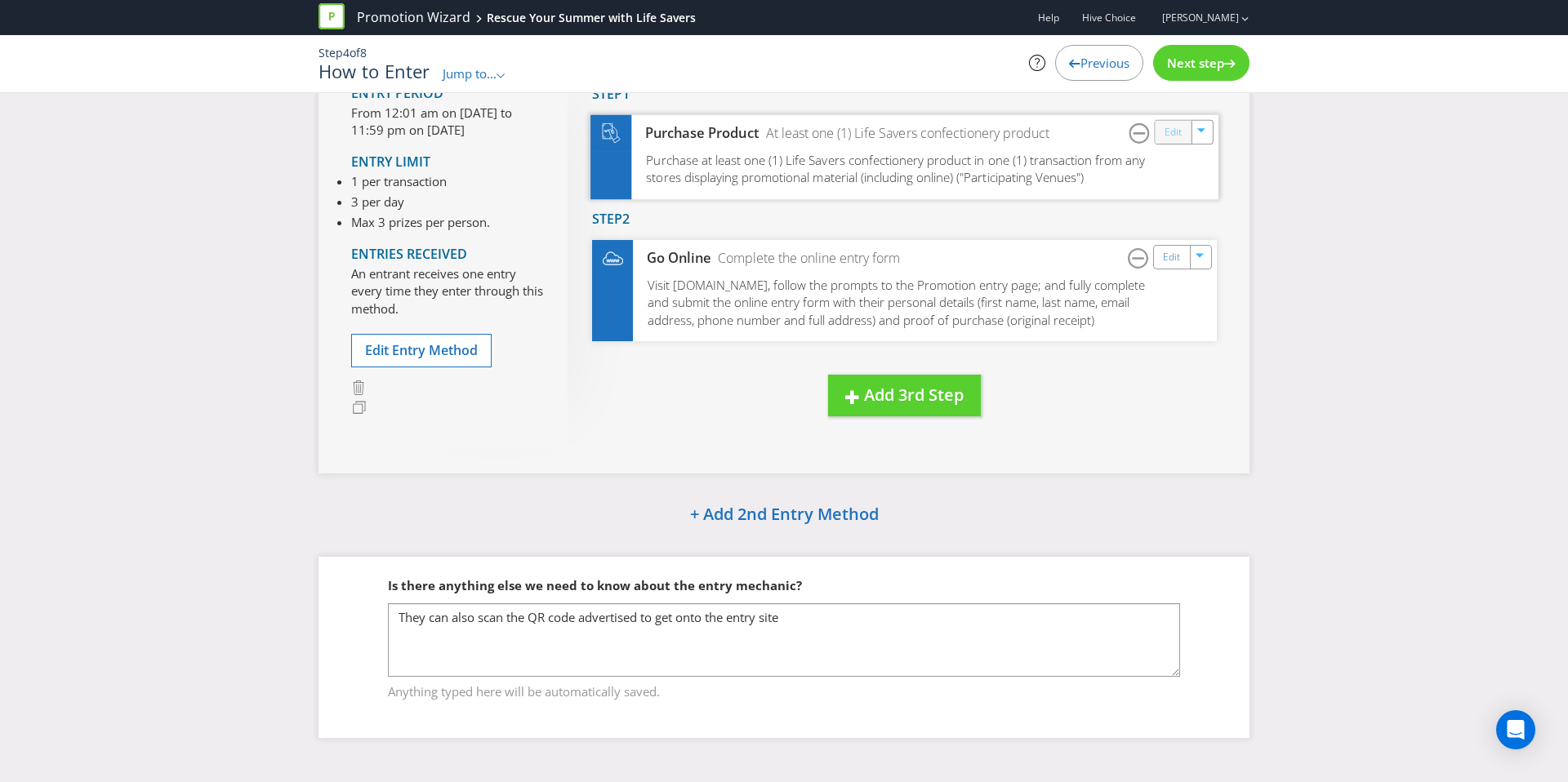
click at [1168, 130] on link "Edit" at bounding box center [1172, 131] width 17 height 19
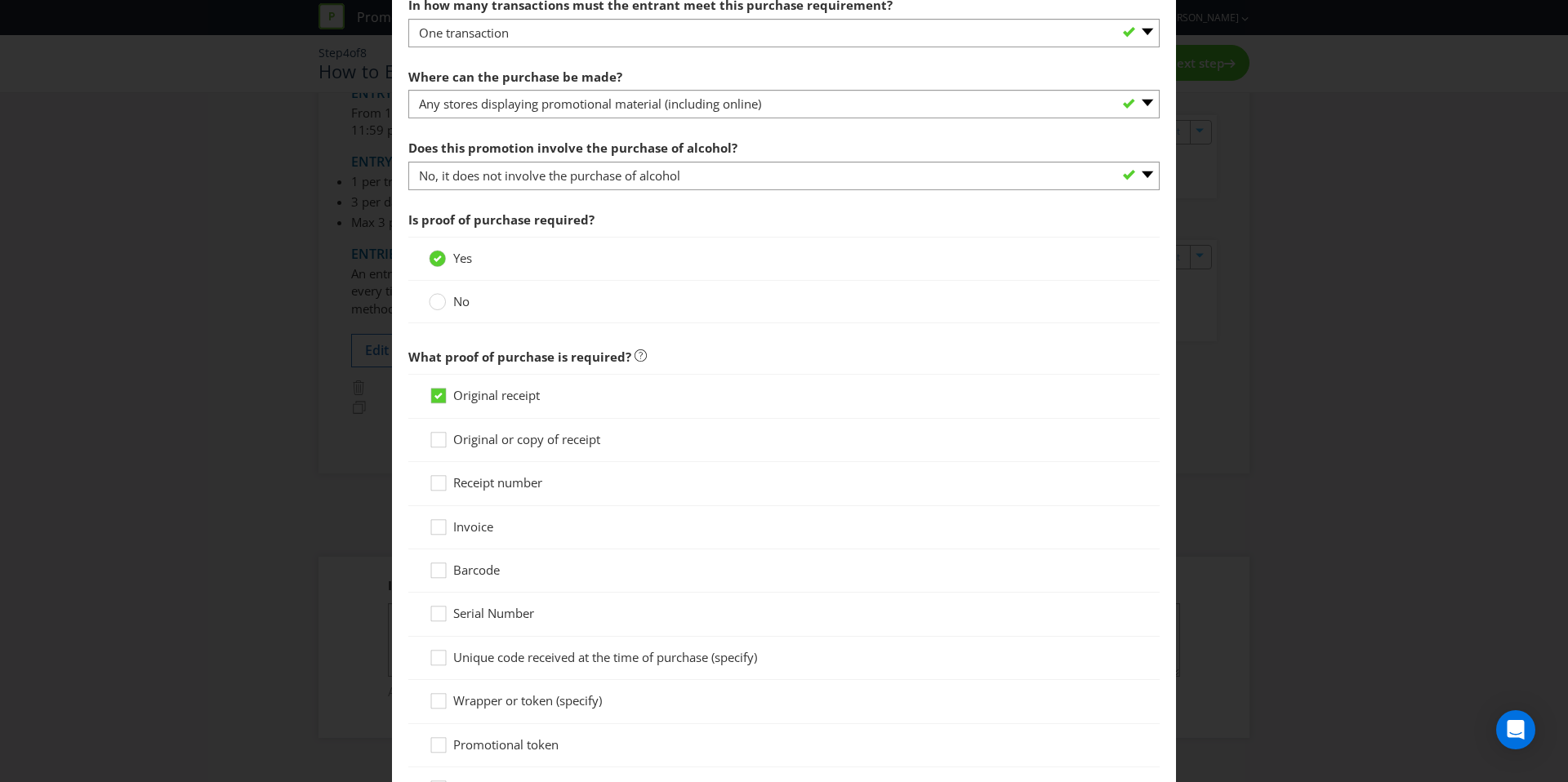
scroll to position [1246, 0]
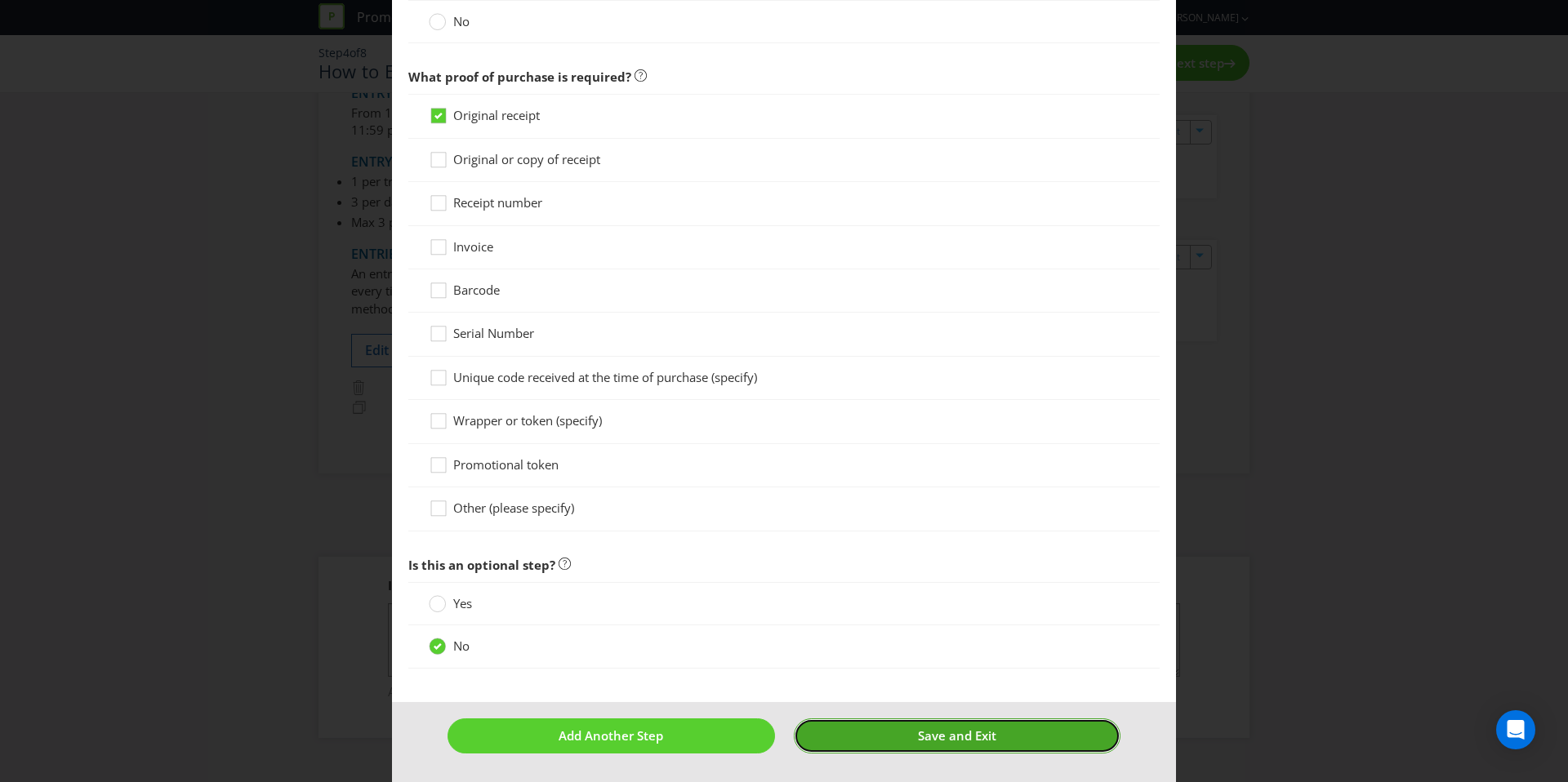
click at [870, 730] on button "Save and Exit" at bounding box center [958, 736] width 328 height 35
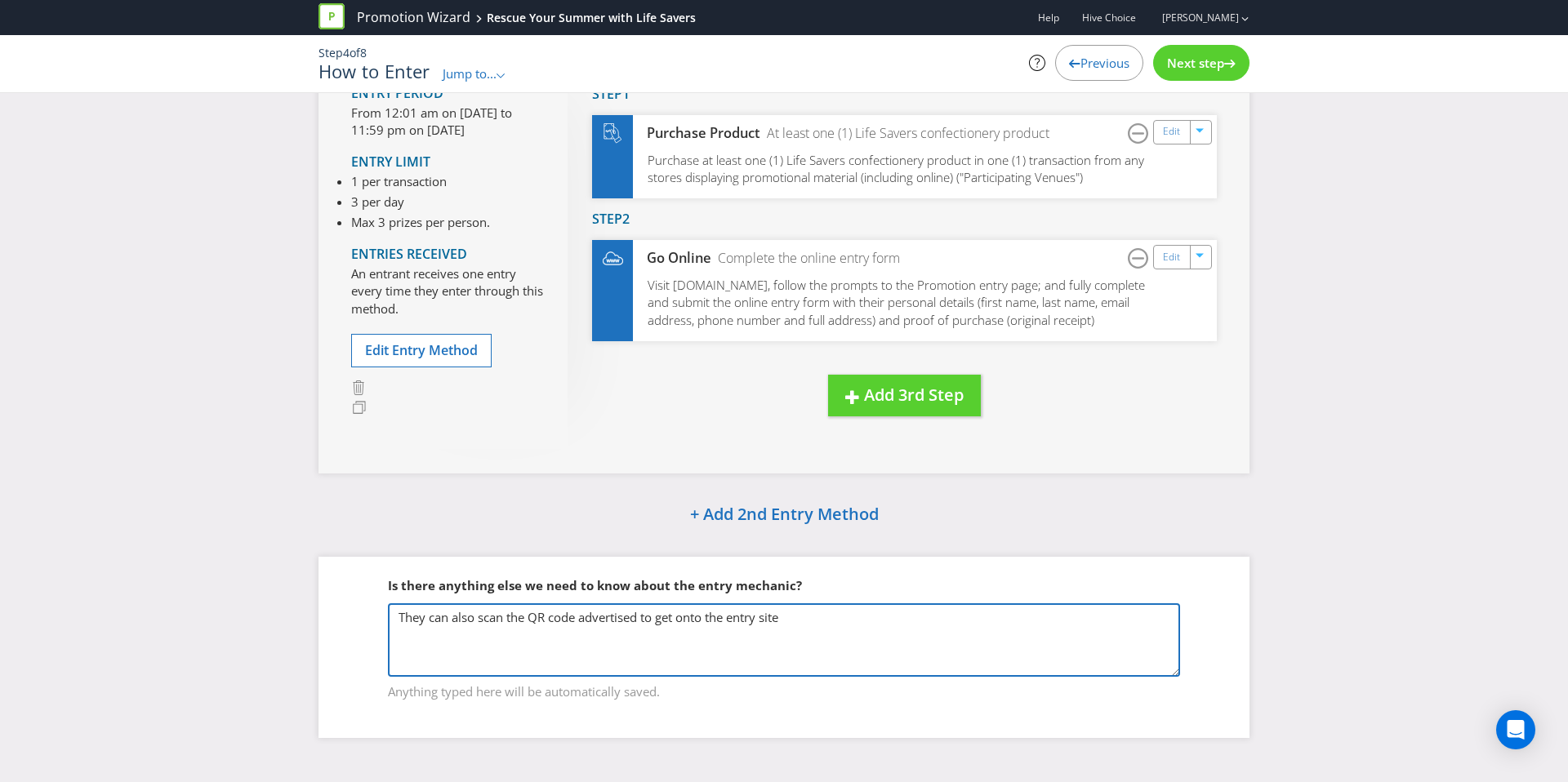
click at [630, 646] on textarea "They can also scan the QR code advertised to get onto the entry site" at bounding box center [784, 640] width 792 height 73
paste textarea "A Participating Retailer is any retail store in [GEOGRAPHIC_DATA] that sells Li…"
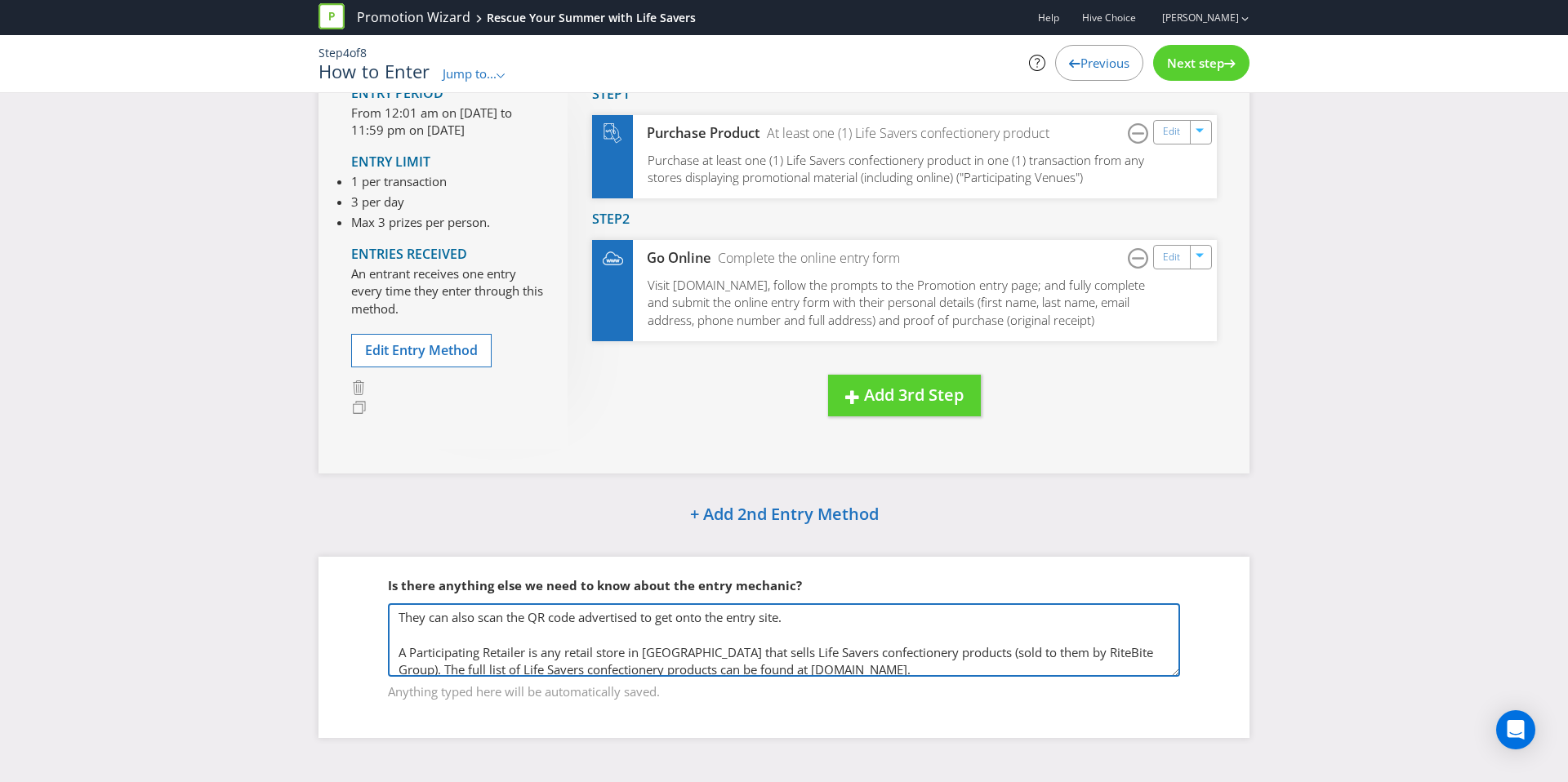
type textarea "They can also scan the QR code advertised to get onto the entry site. A Partici…"
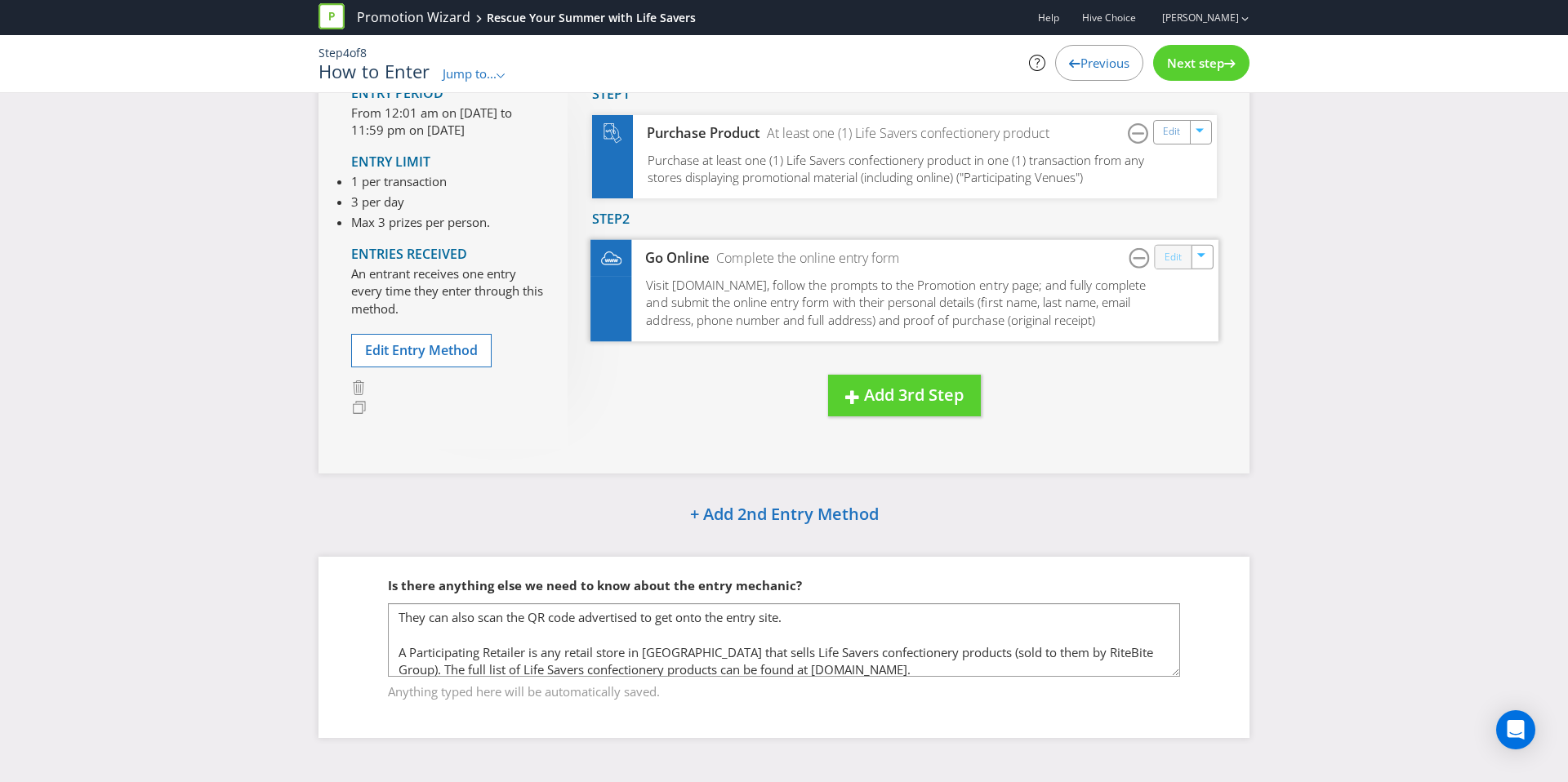
click at [1172, 259] on link "Edit" at bounding box center [1172, 256] width 17 height 19
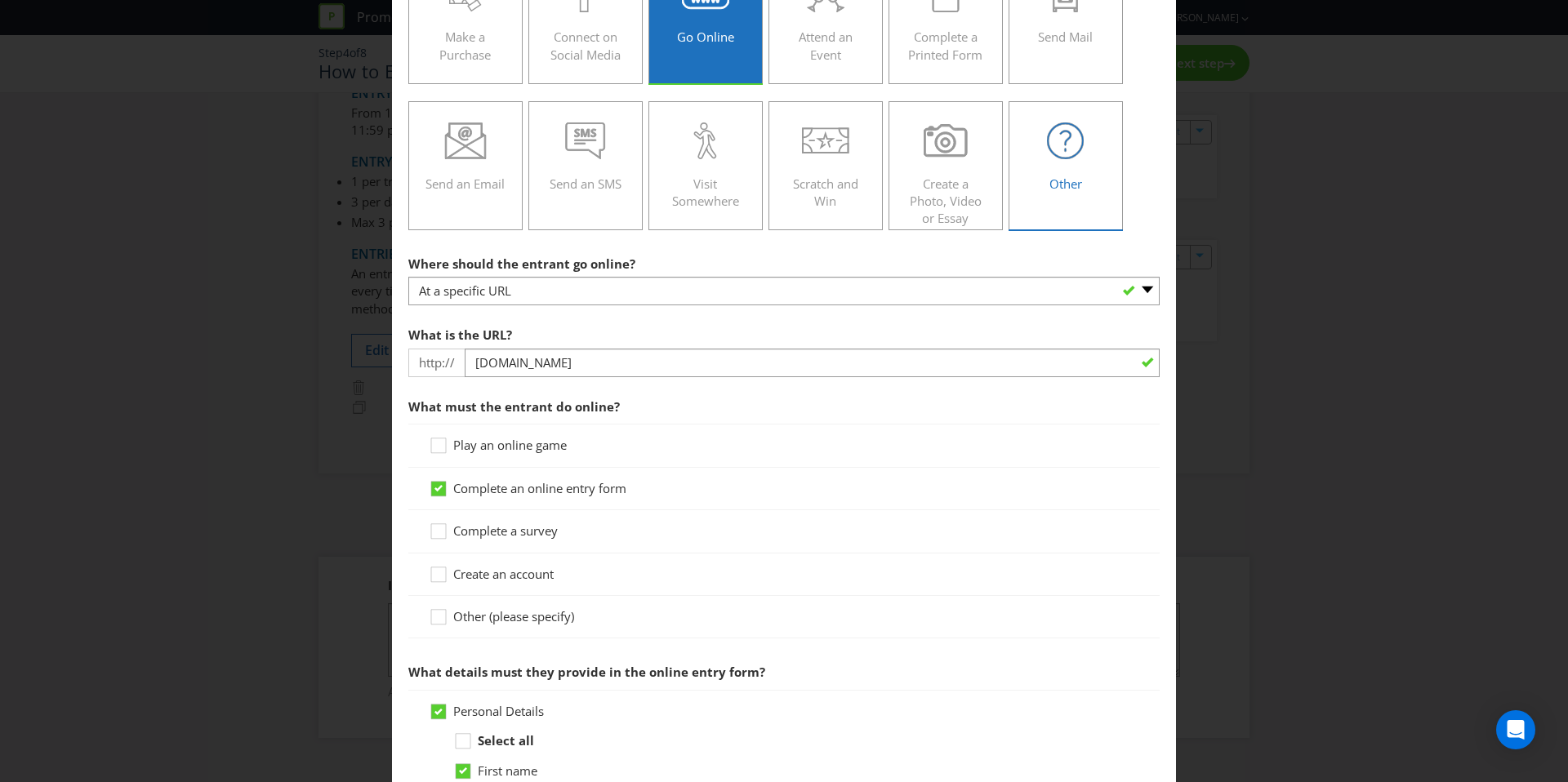
scroll to position [283, 0]
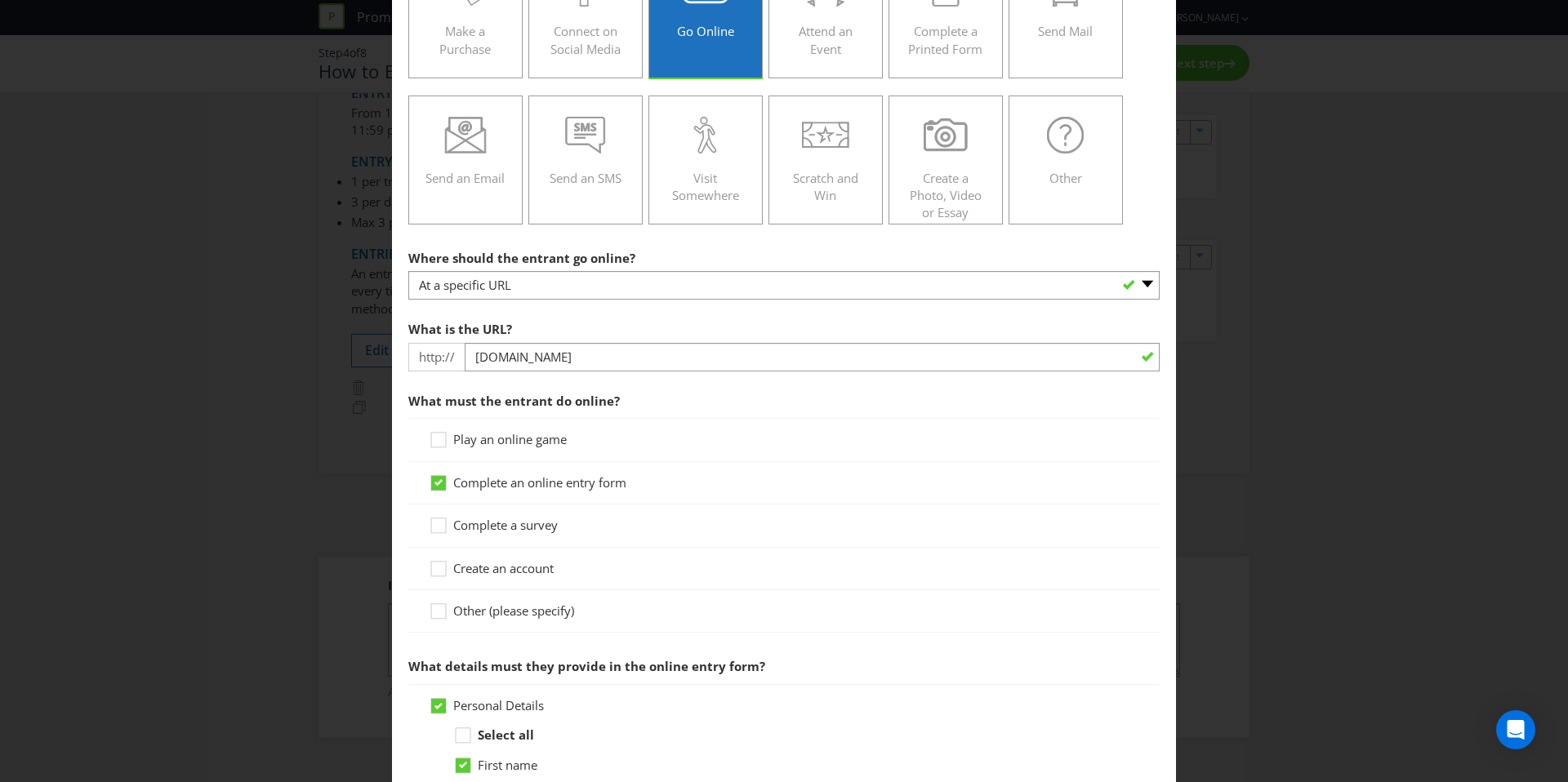
click at [987, 264] on div "Where should the entrant go online? -- Please select -- At a specific URL Using…" at bounding box center [784, 271] width 751 height 59
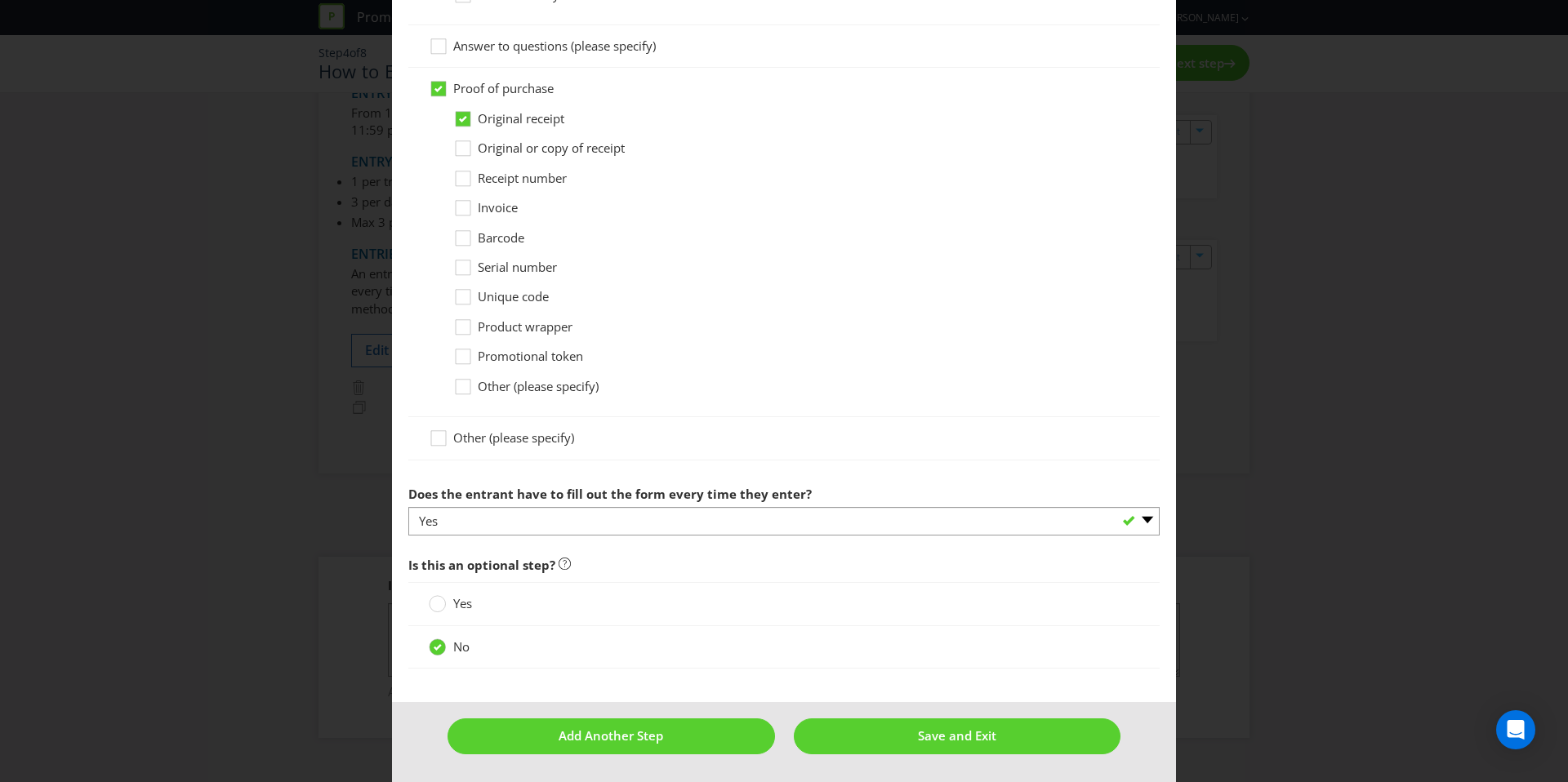
scroll to position [1264, 0]
click at [995, 748] on button "Save and Exit" at bounding box center [958, 735] width 328 height 35
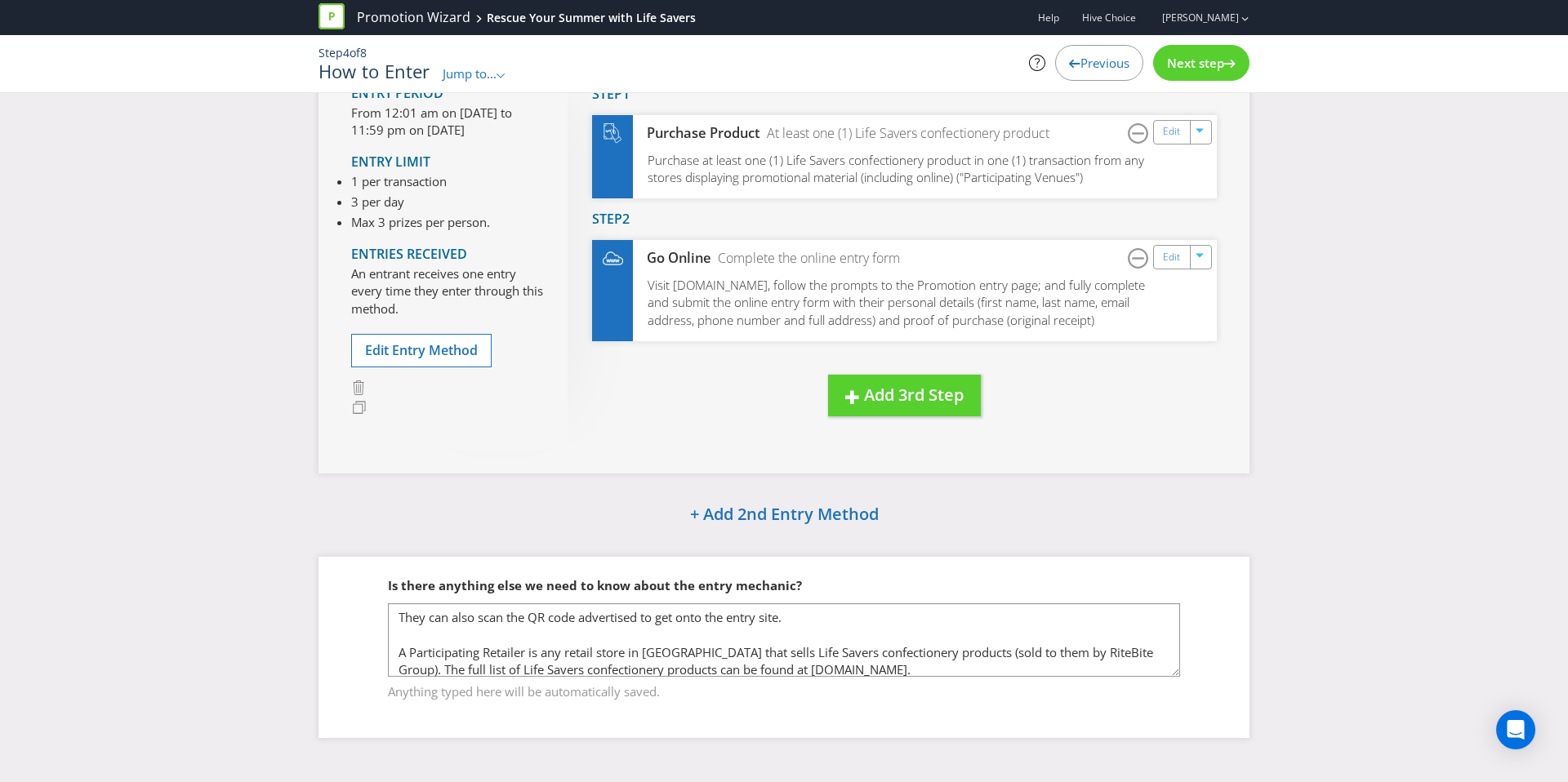
scroll to position [7, 0]
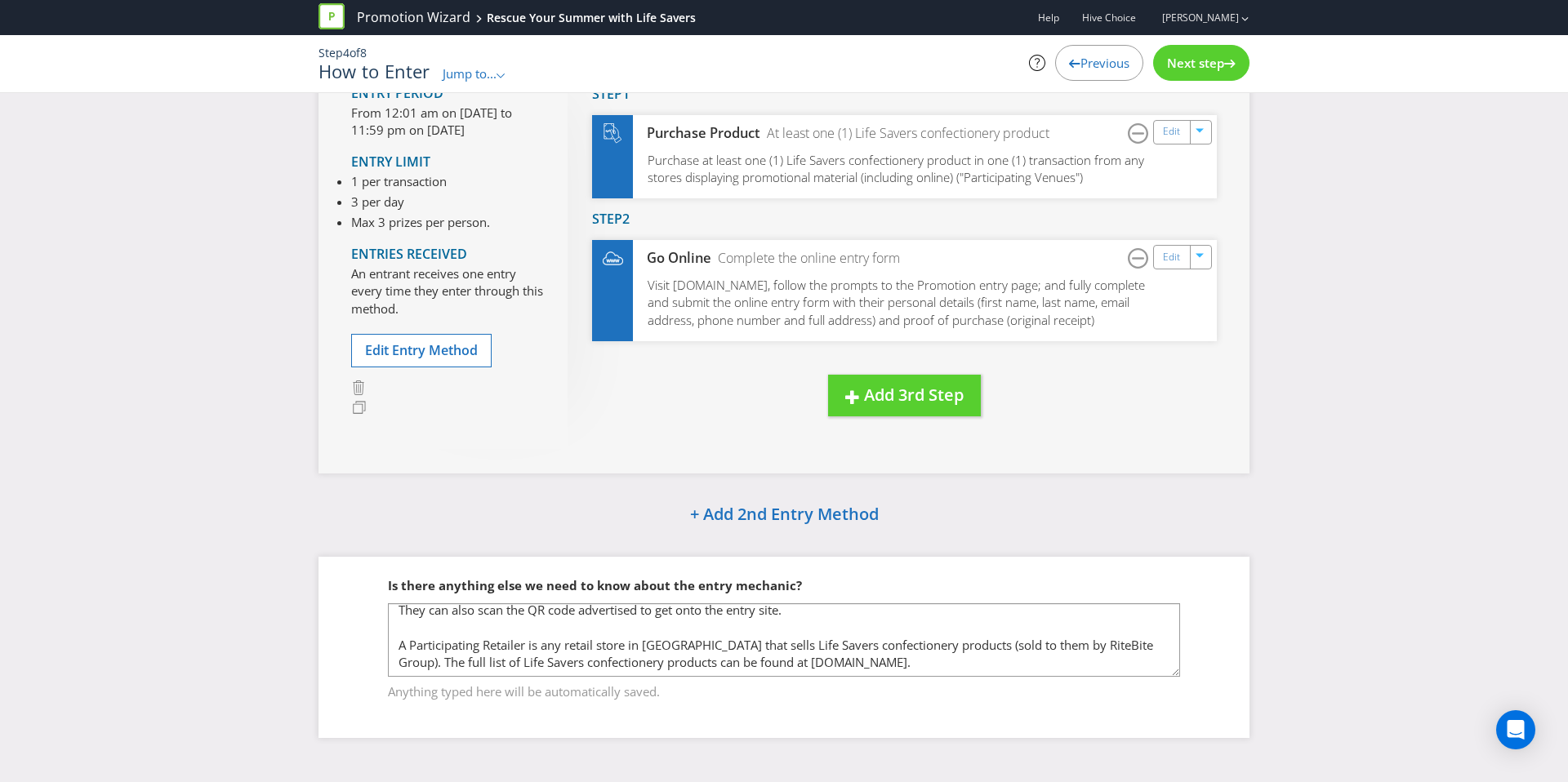
click at [1223, 72] on div "Next step" at bounding box center [1201, 63] width 96 height 36
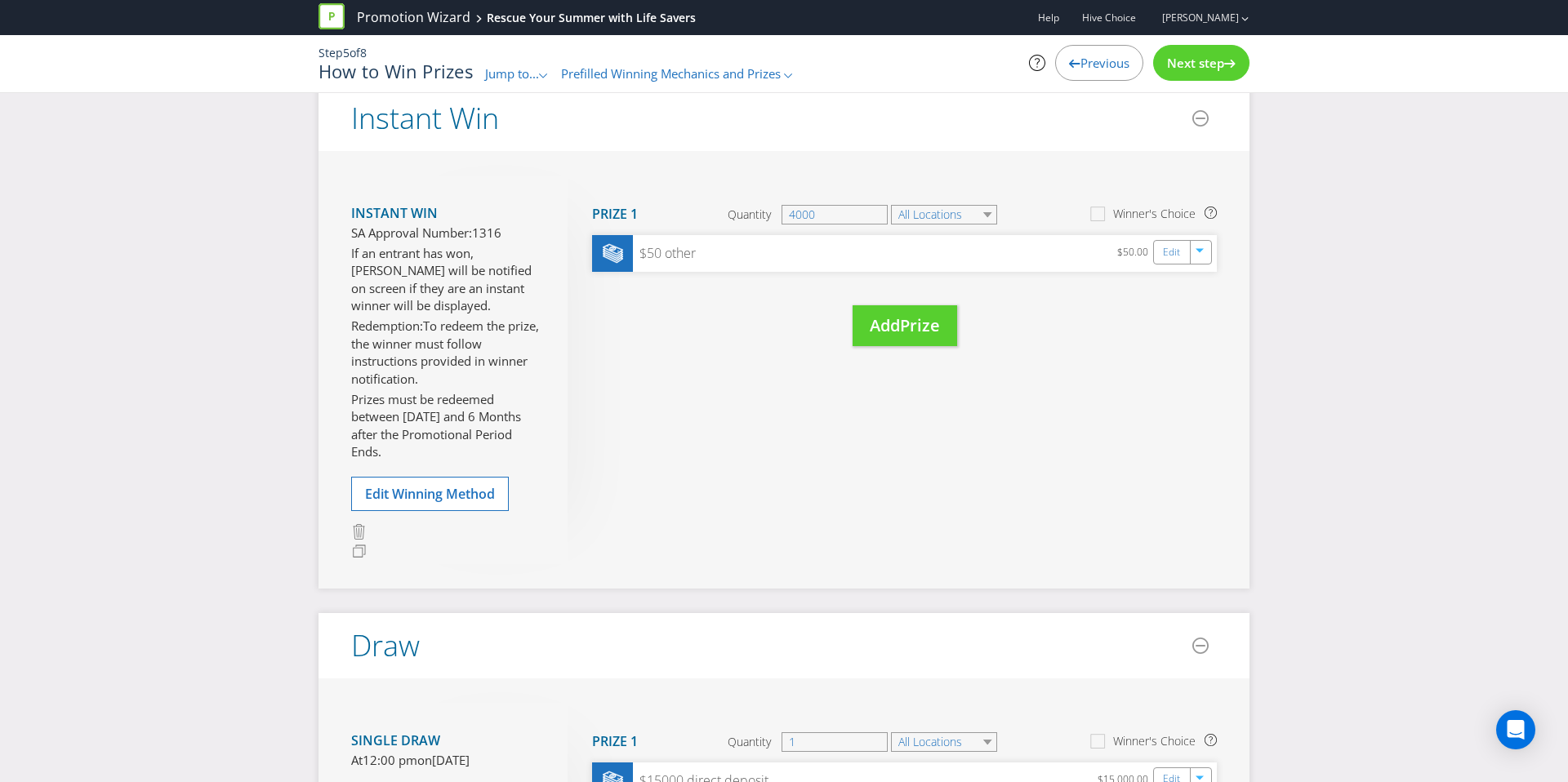
click at [1222, 72] on div "Next step" at bounding box center [1201, 63] width 96 height 36
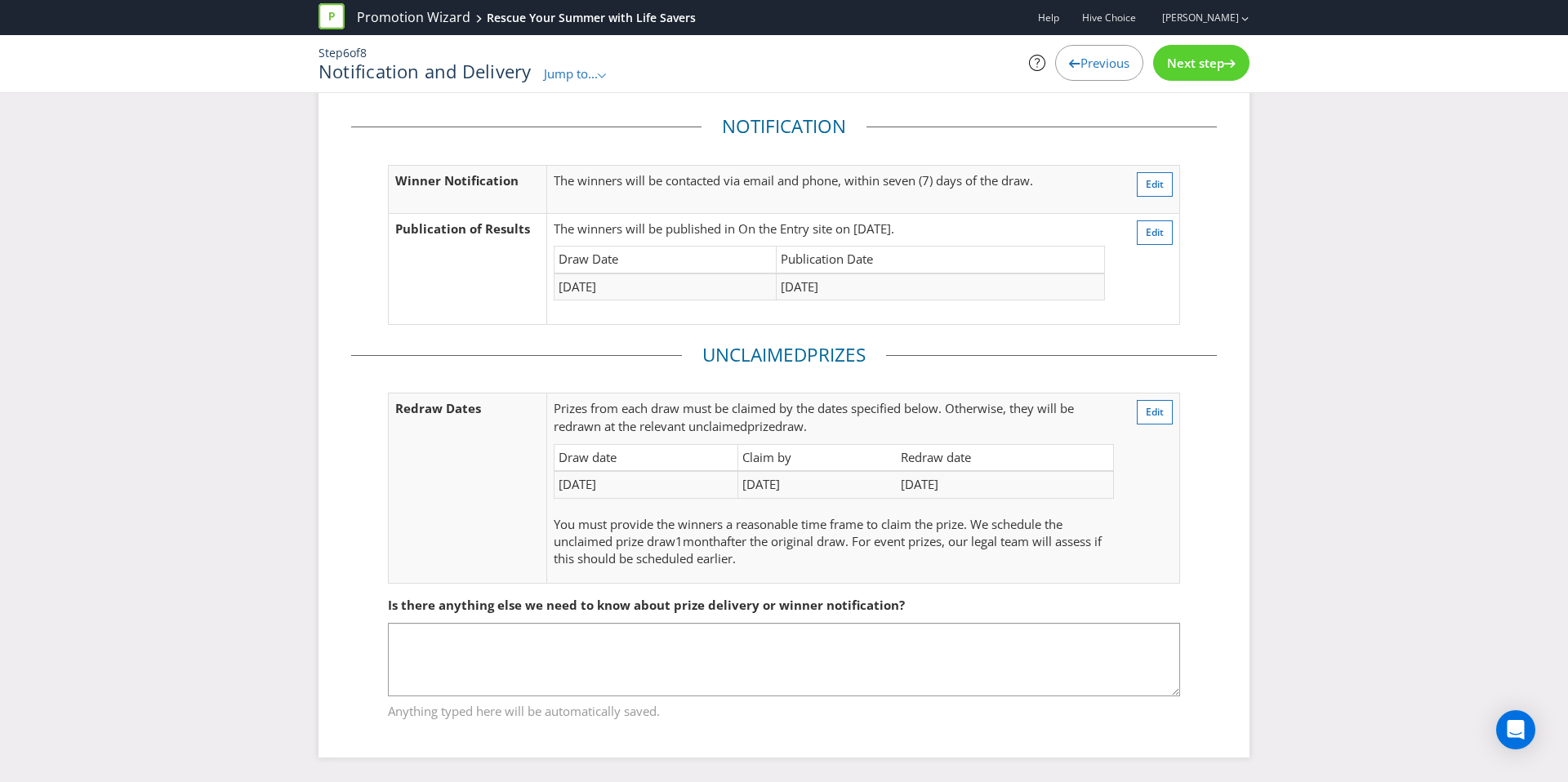
scroll to position [46, 0]
click at [1200, 71] on span "Next step" at bounding box center [1195, 62] width 57 height 16
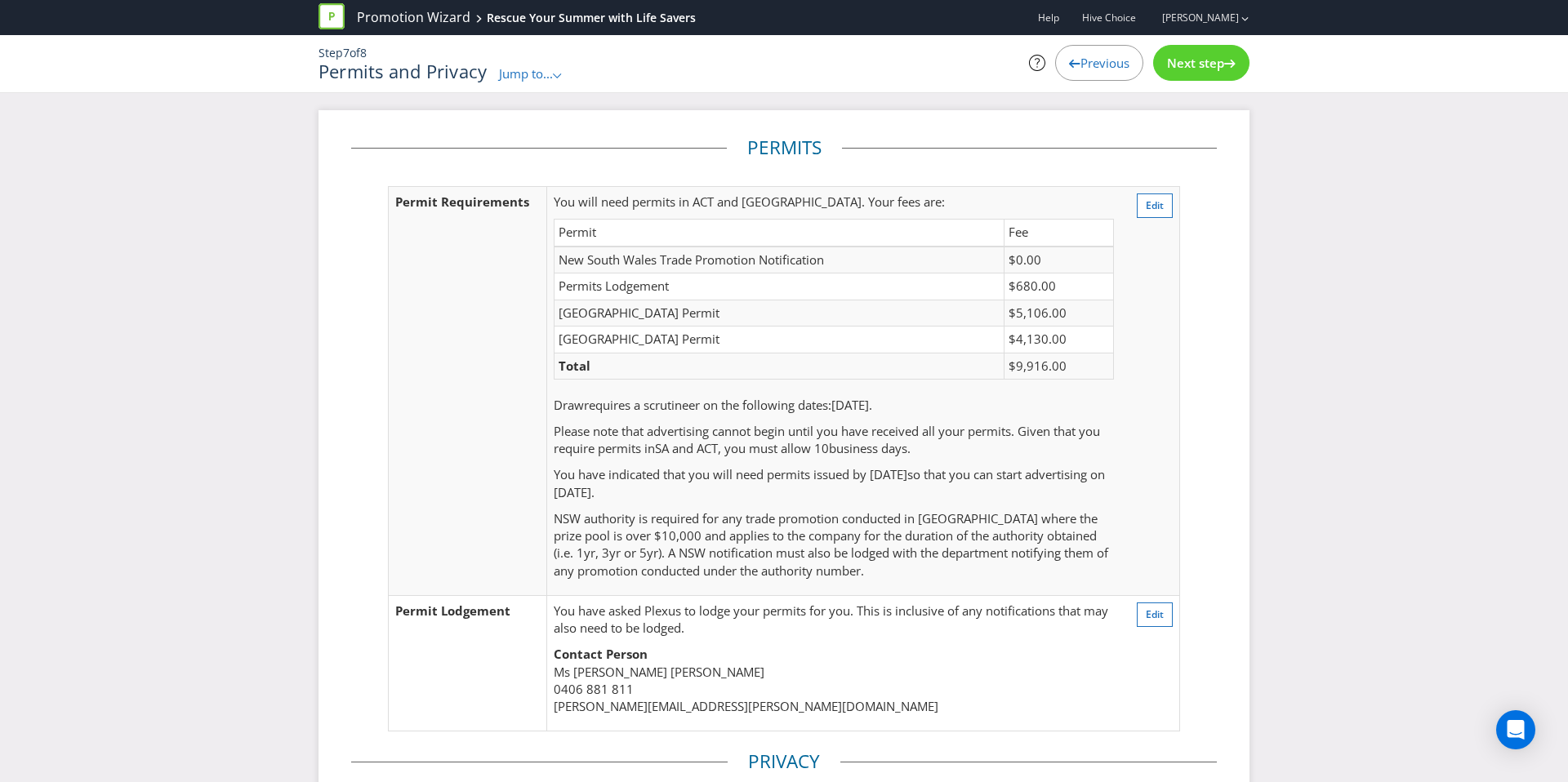
click at [1123, 86] on div "Step 7 of 8 Permits and Privacy Jump to... .st0{fill-rule:evenodd;clip-rule:eve…" at bounding box center [783, 63] width 955 height 57
click at [1120, 73] on div "Previous" at bounding box center [1099, 63] width 88 height 36
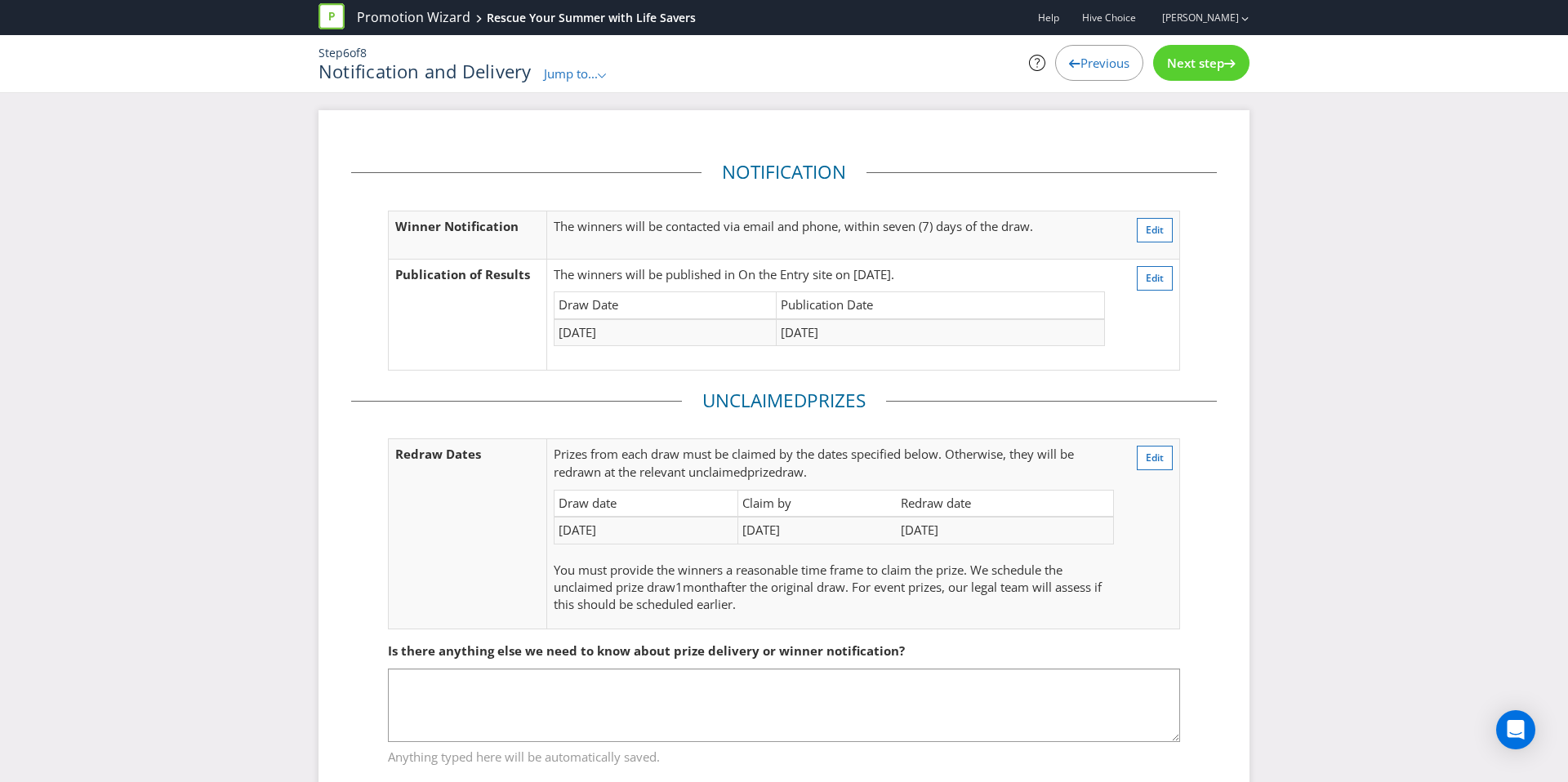
click at [1120, 73] on div "Previous" at bounding box center [1099, 63] width 88 height 36
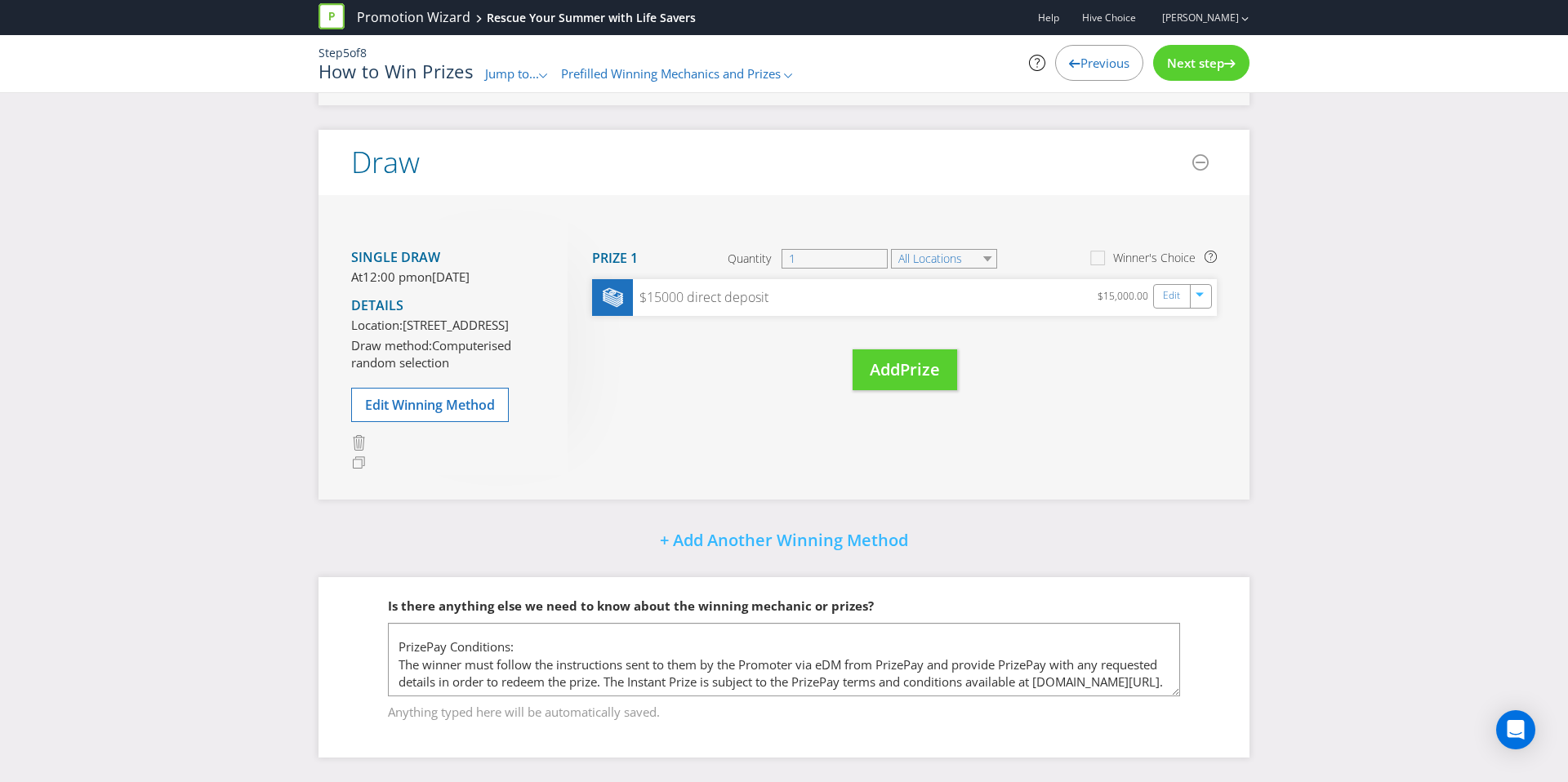
scroll to position [95, 0]
click at [1194, 78] on div "Step 5 of 8 How to Win Prizes Jump to... .st0{fill-rule:evenodd;clip-rule:eveno…" at bounding box center [783, 63] width 955 height 37
click at [1194, 76] on div "Next step" at bounding box center [1201, 63] width 96 height 36
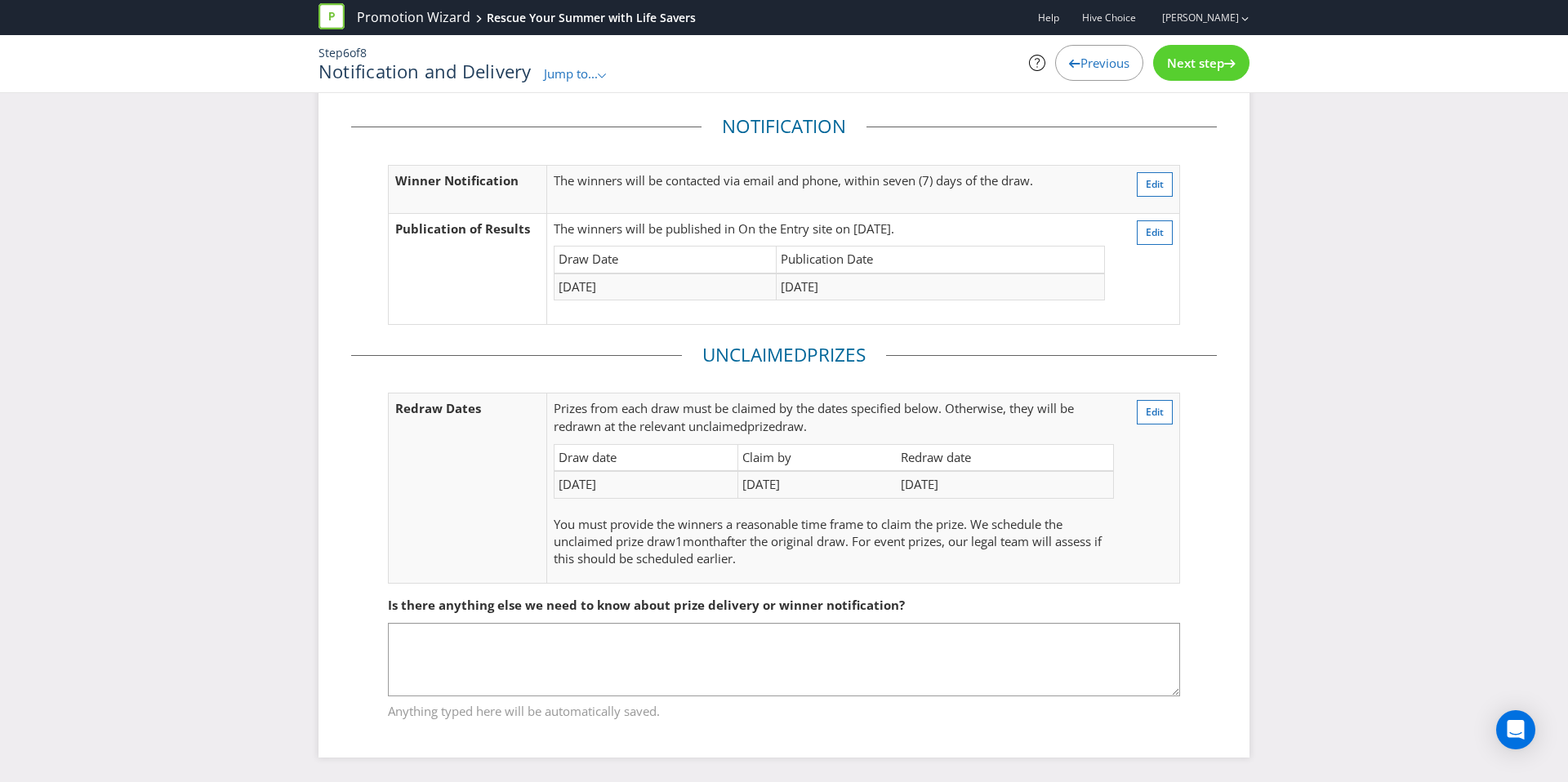
scroll to position [46, 0]
click at [1160, 189] on span "Edit" at bounding box center [1155, 184] width 18 height 14
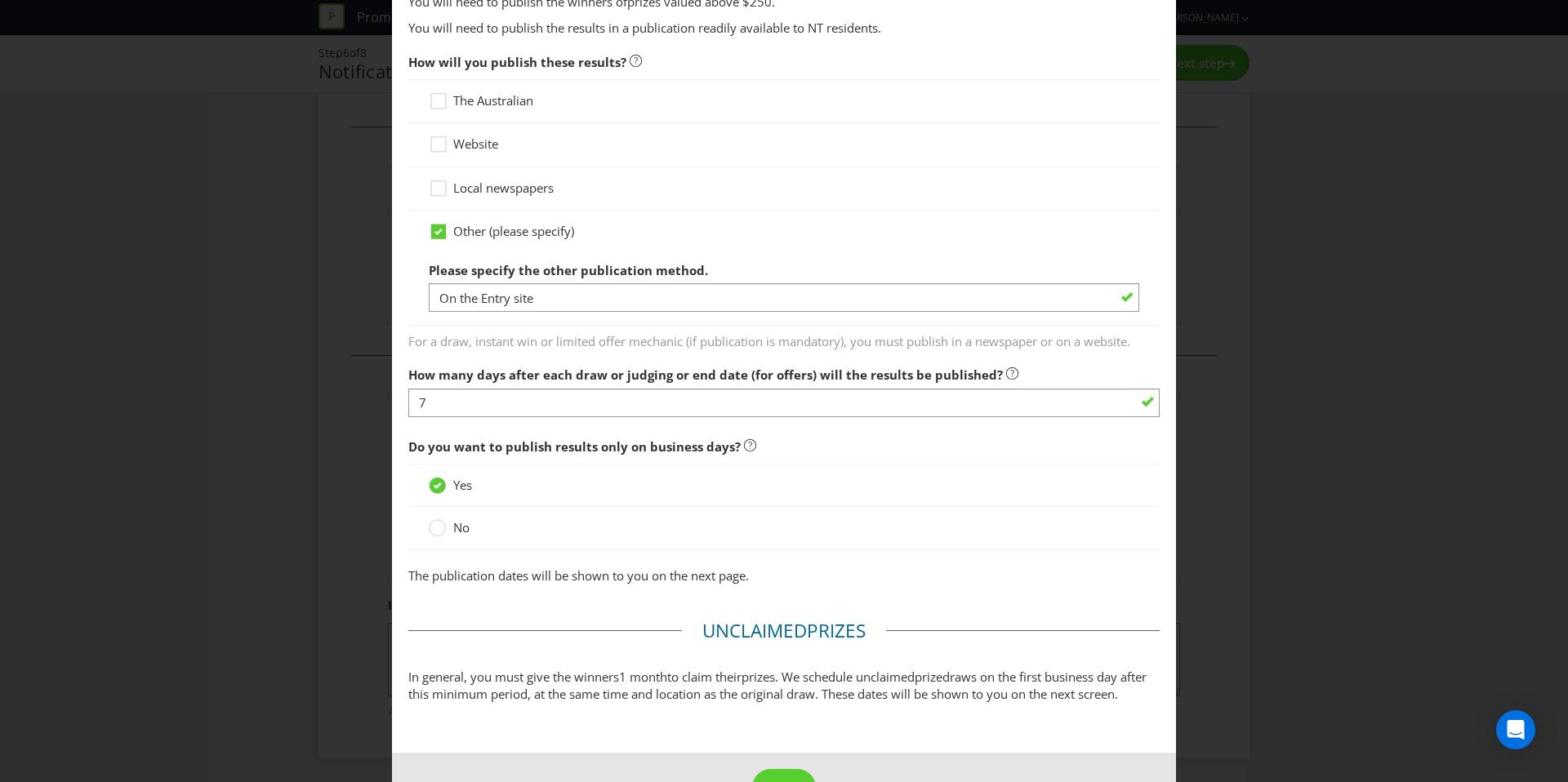
scroll to position [974, 0]
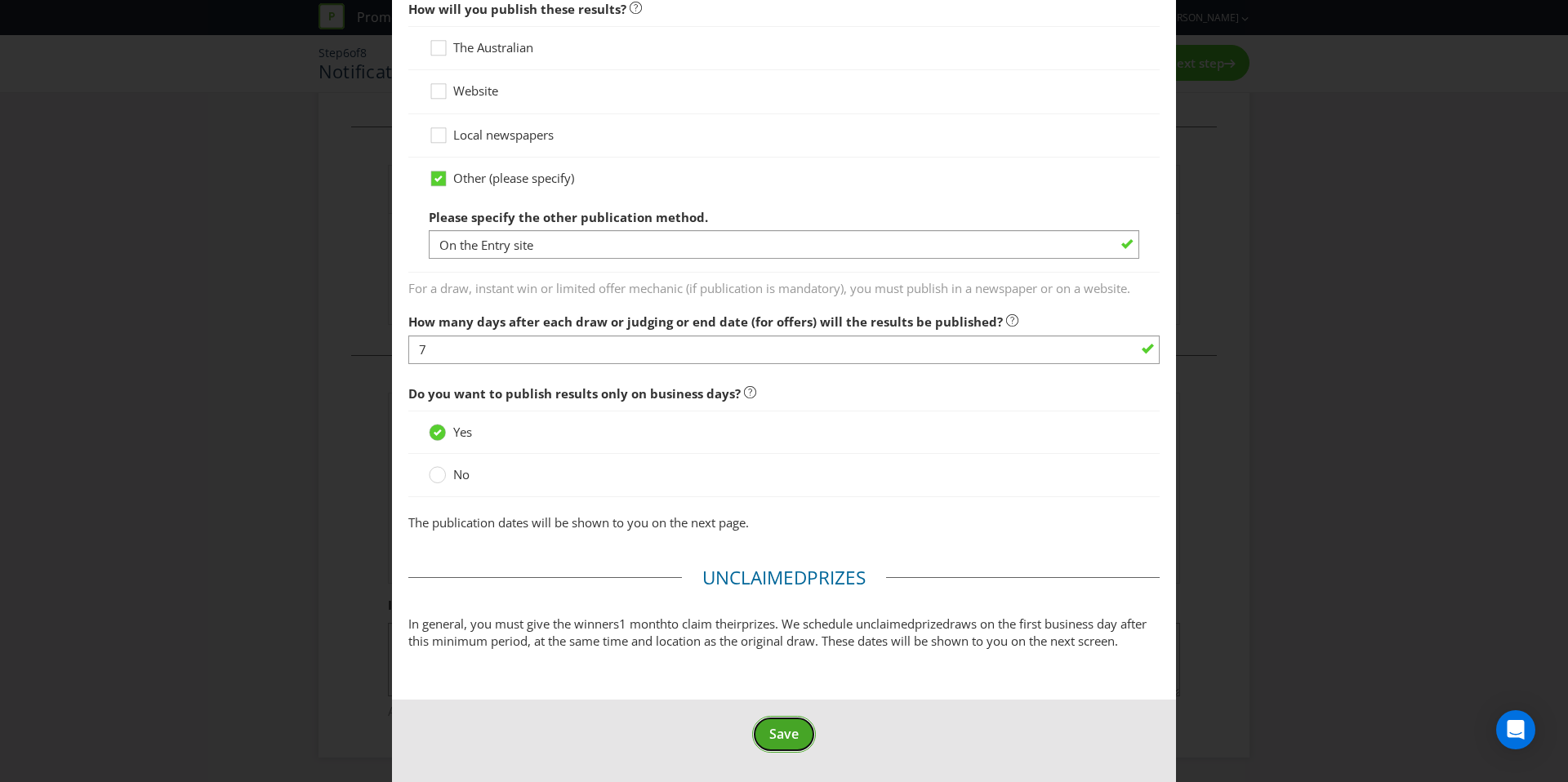
click at [770, 747] on button "Save" at bounding box center [784, 734] width 63 height 37
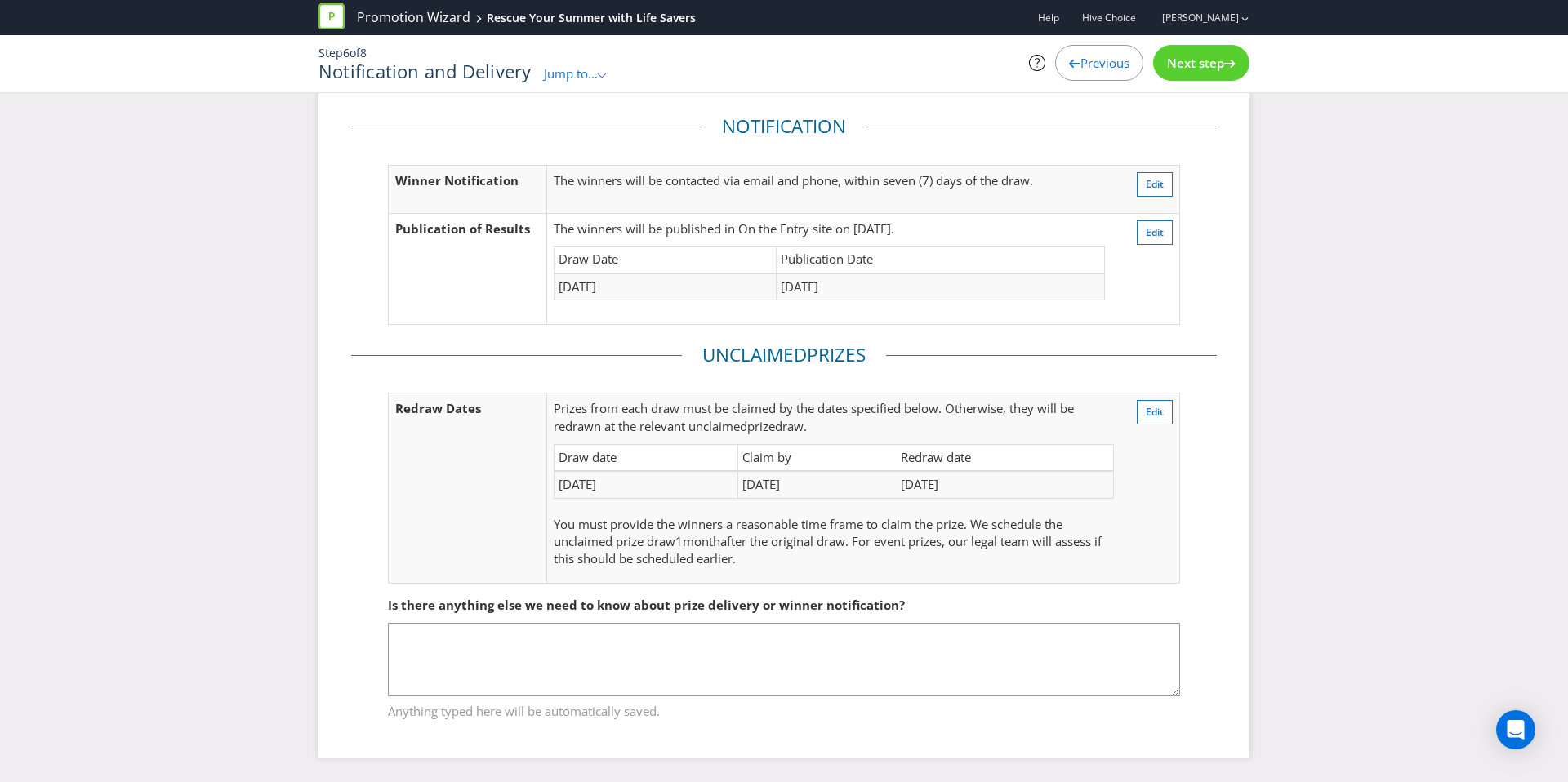
click at [1103, 52] on div "Previous" at bounding box center [1099, 63] width 88 height 36
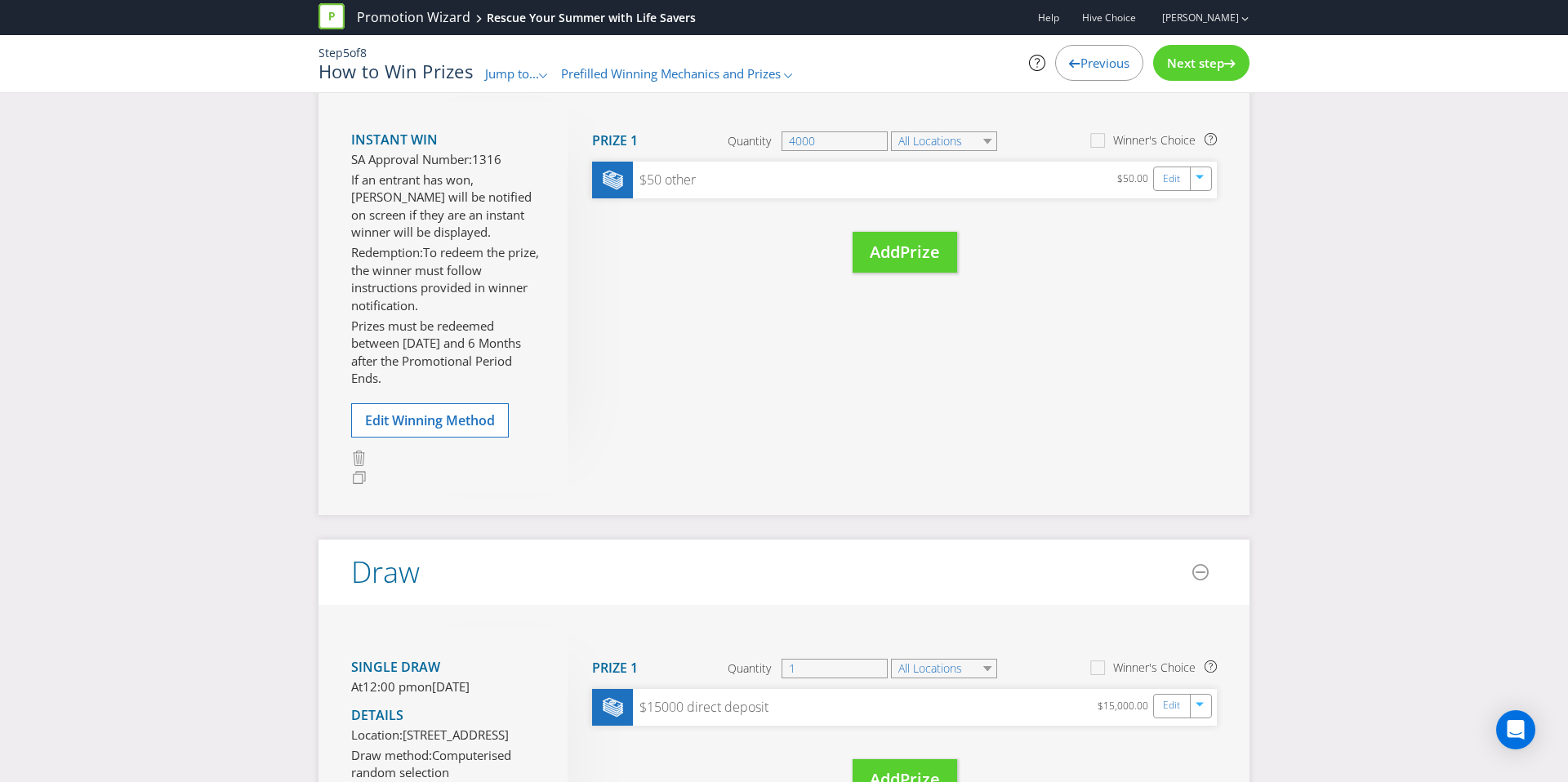
scroll to position [186, 0]
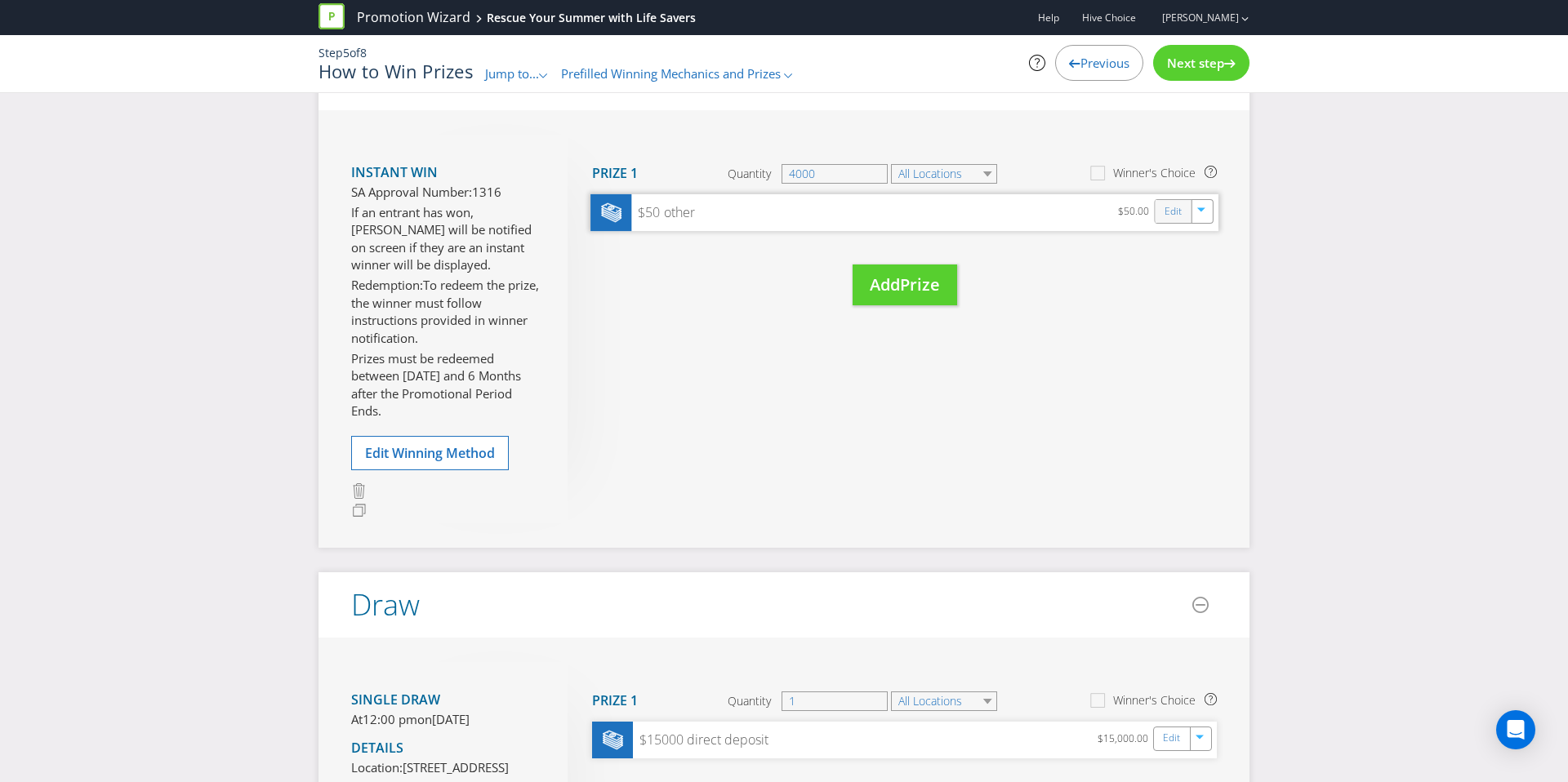
click at [1163, 219] on div "Edit" at bounding box center [1173, 211] width 37 height 23
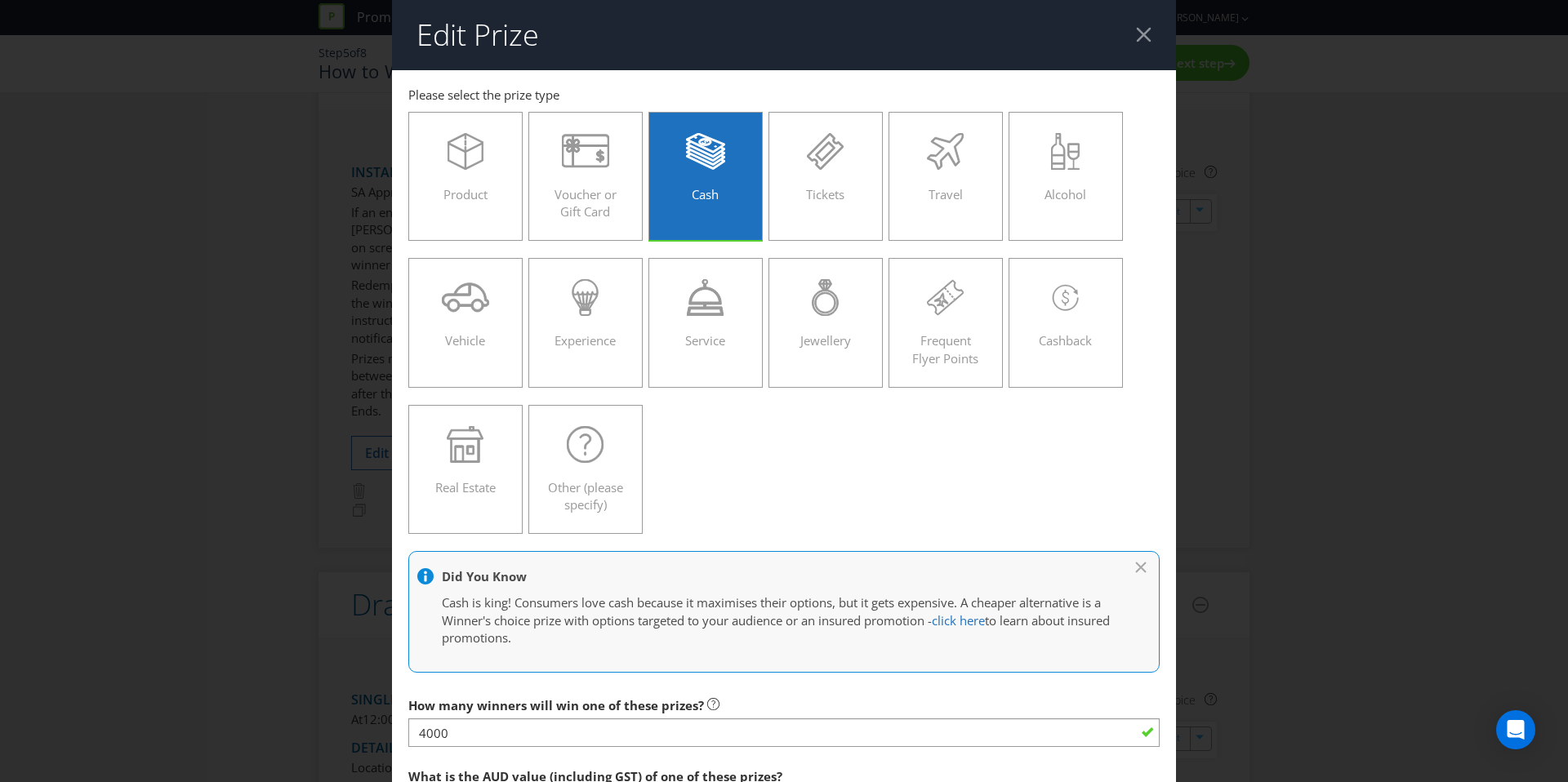
click at [1146, 40] on div at bounding box center [1143, 34] width 15 height 15
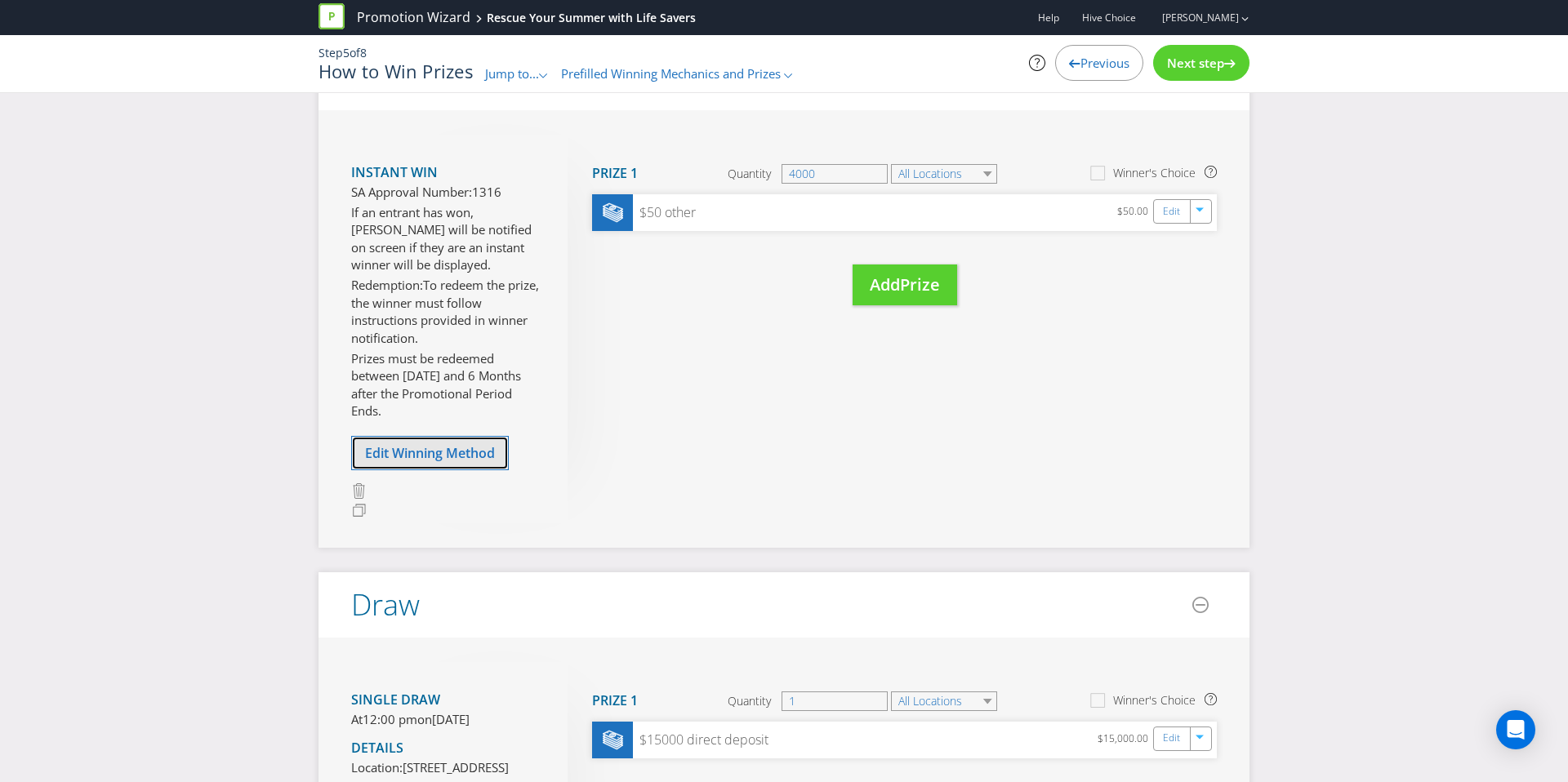
click at [464, 441] on button "Edit Winning Method" at bounding box center [430, 453] width 158 height 34
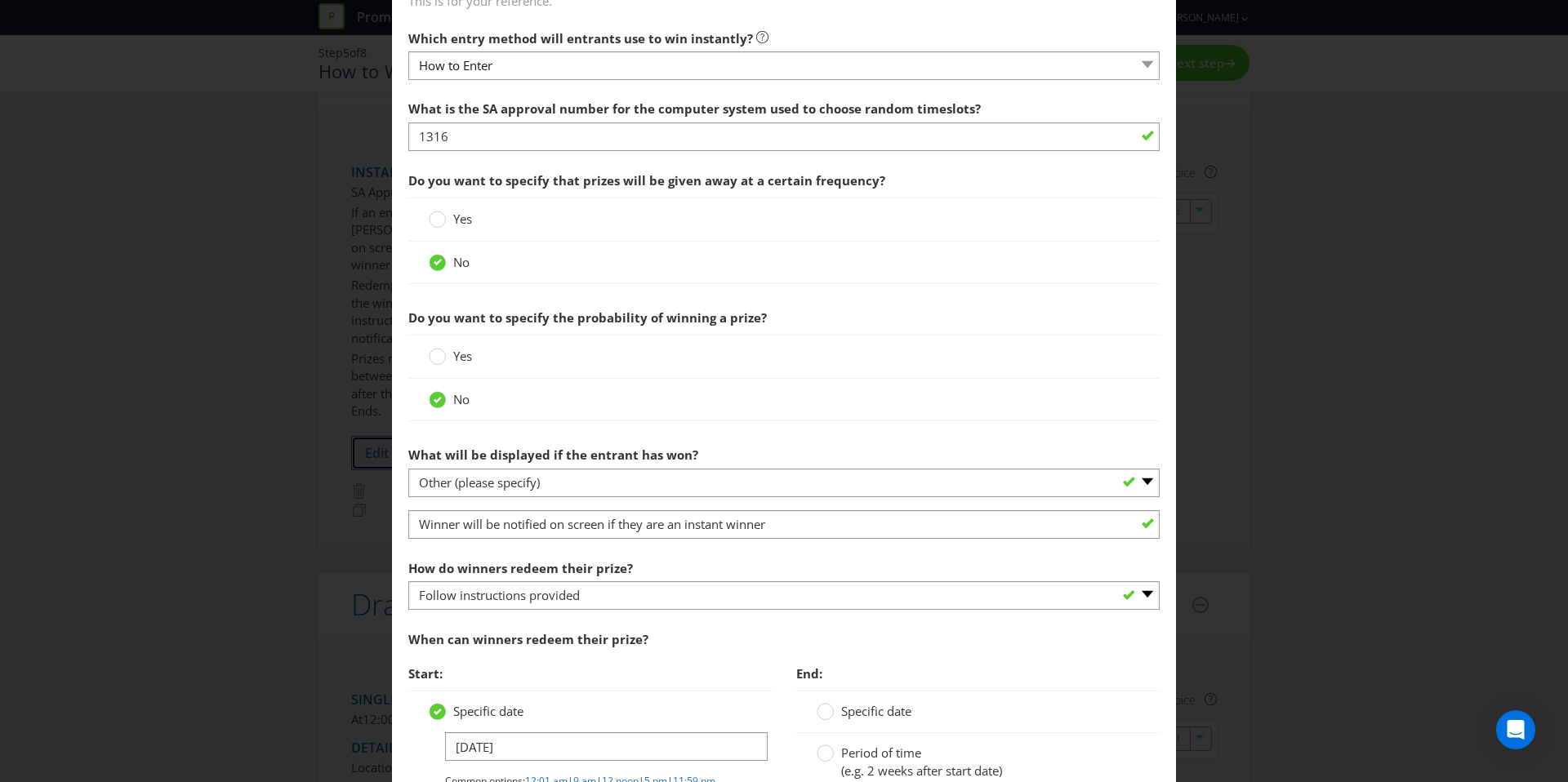
scroll to position [680, 0]
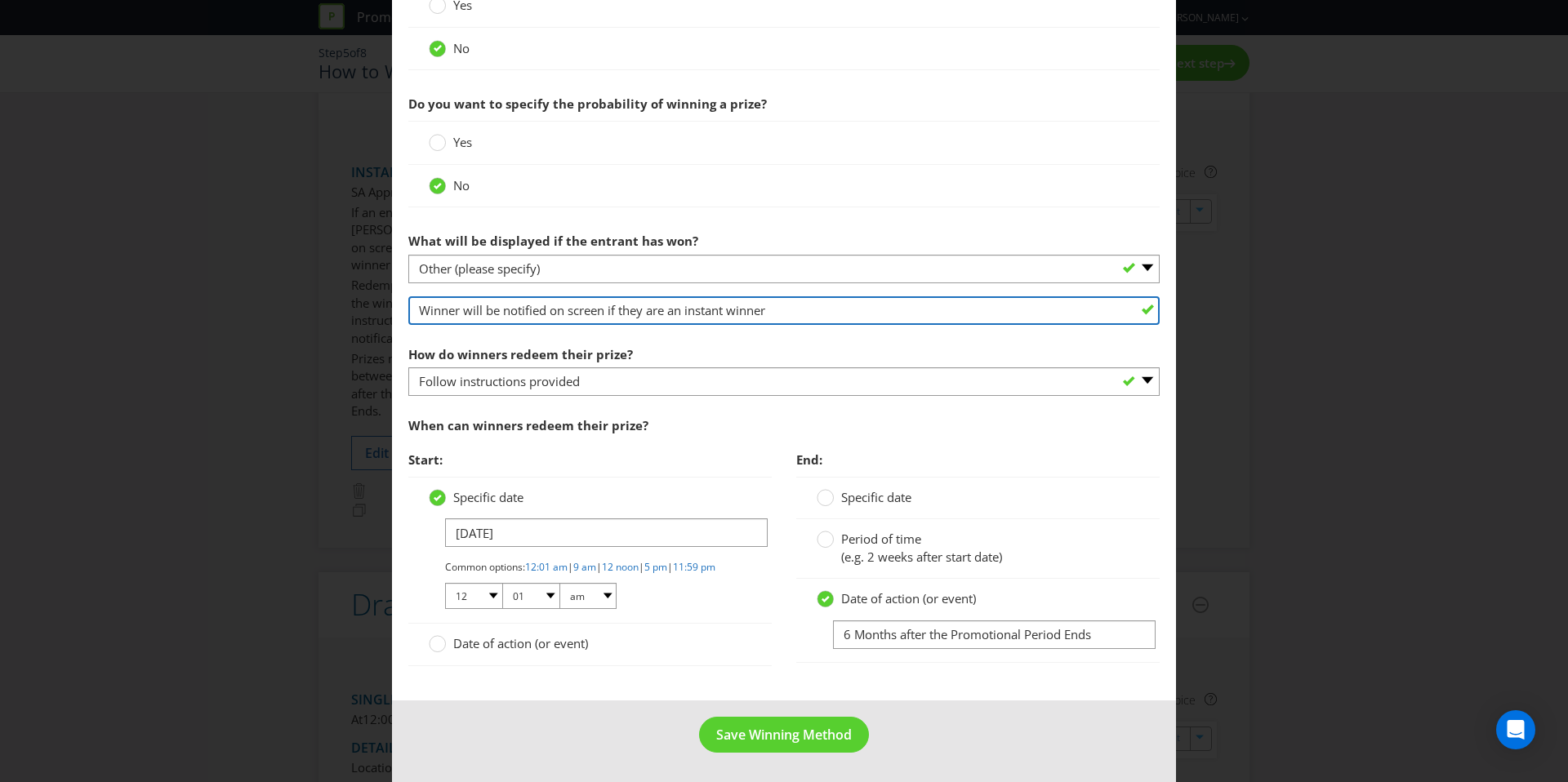
drag, startPoint x: 419, startPoint y: 298, endPoint x: 990, endPoint y: 303, distance: 571.0
click at [990, 303] on input "Winner will be notified on screen if they are an instant winner" at bounding box center [784, 310] width 751 height 29
paste input "Instant Prize winners will be notified on screen upon entry form submission, su…"
type input "Instant Prize winners will be notified on screen upon entry form submission, su…"
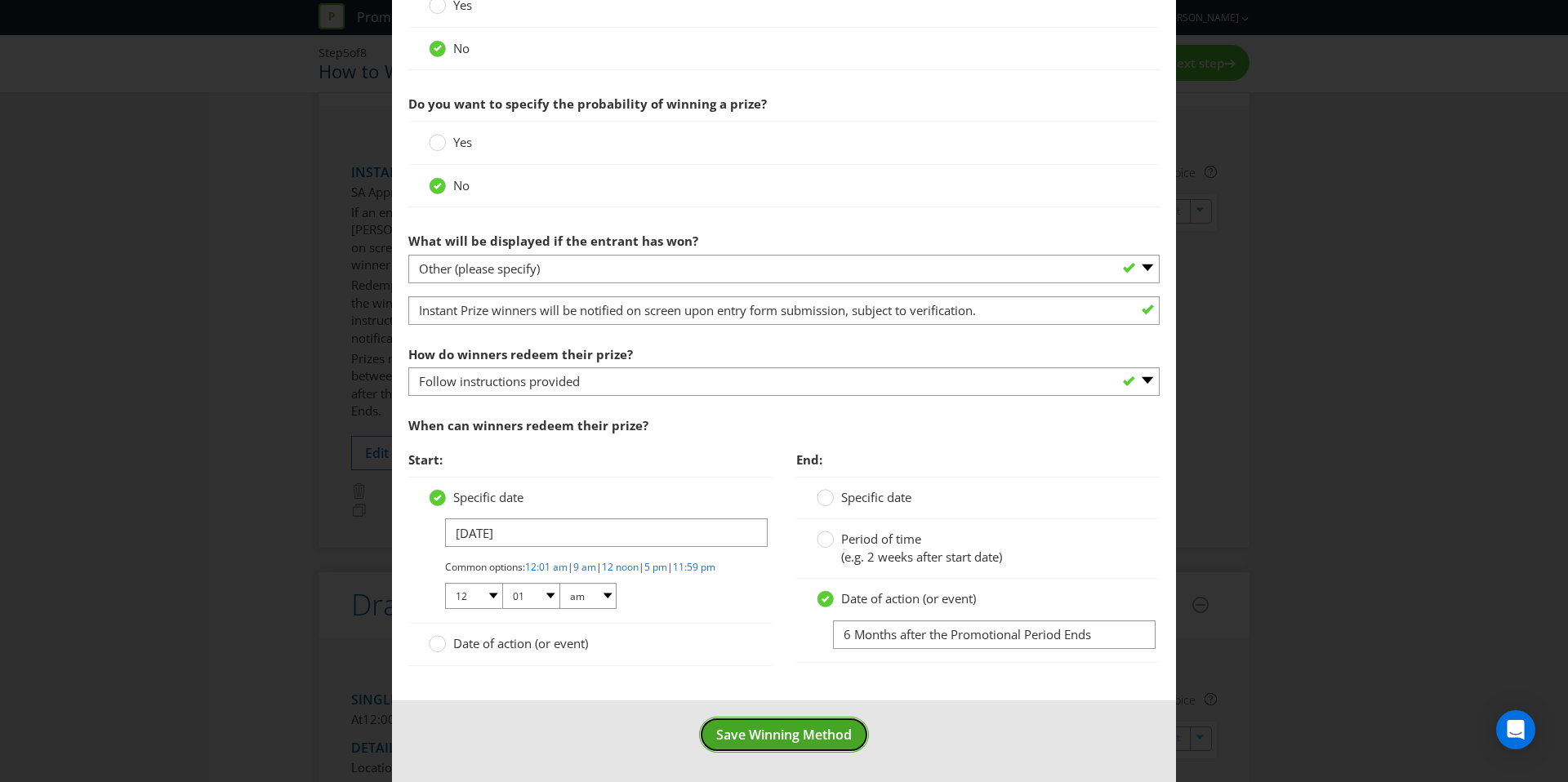
click at [781, 749] on button "Save Winning Method" at bounding box center [784, 735] width 170 height 37
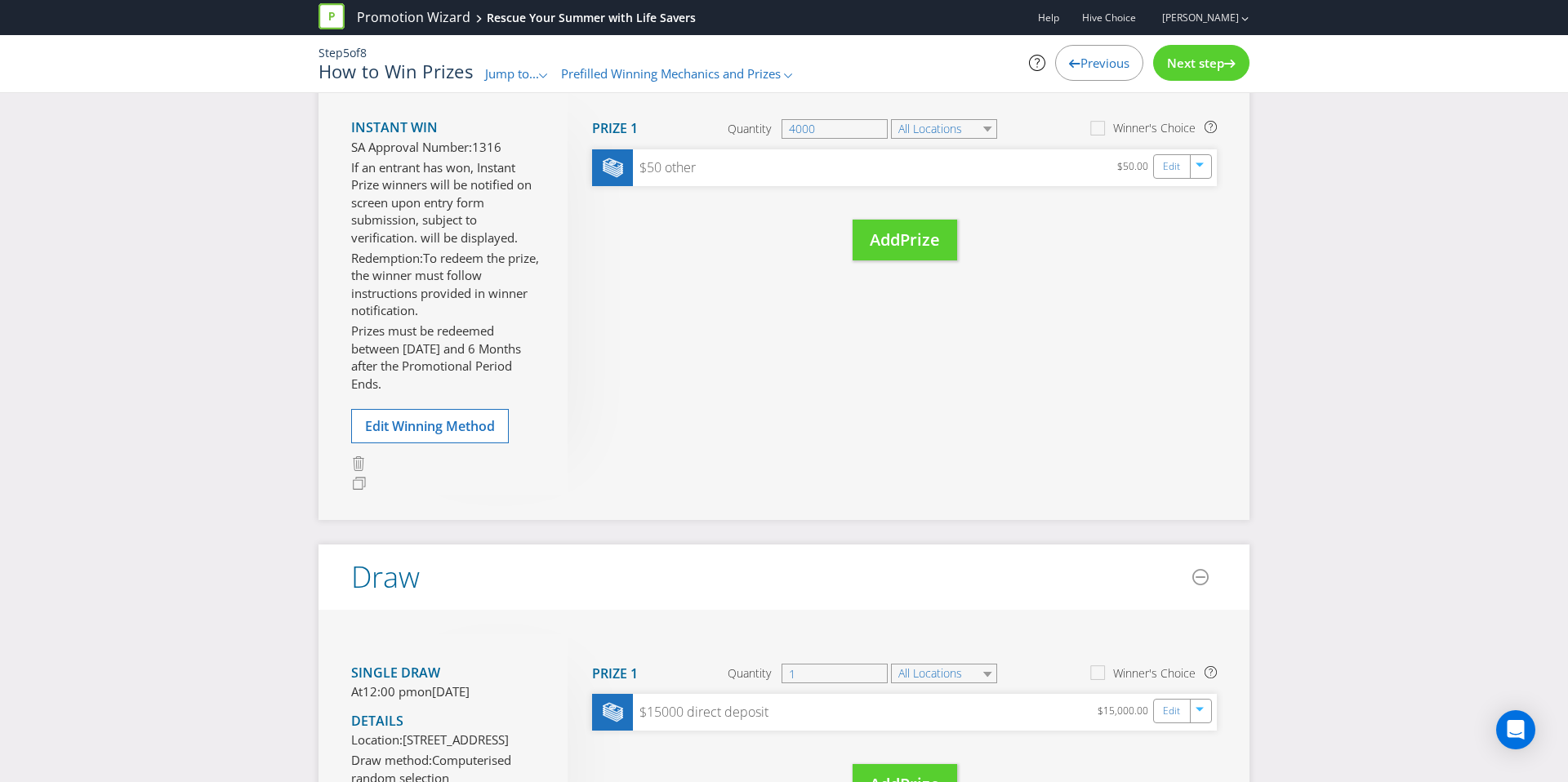
scroll to position [235, 0]
